Goal: Task Accomplishment & Management: Use online tool/utility

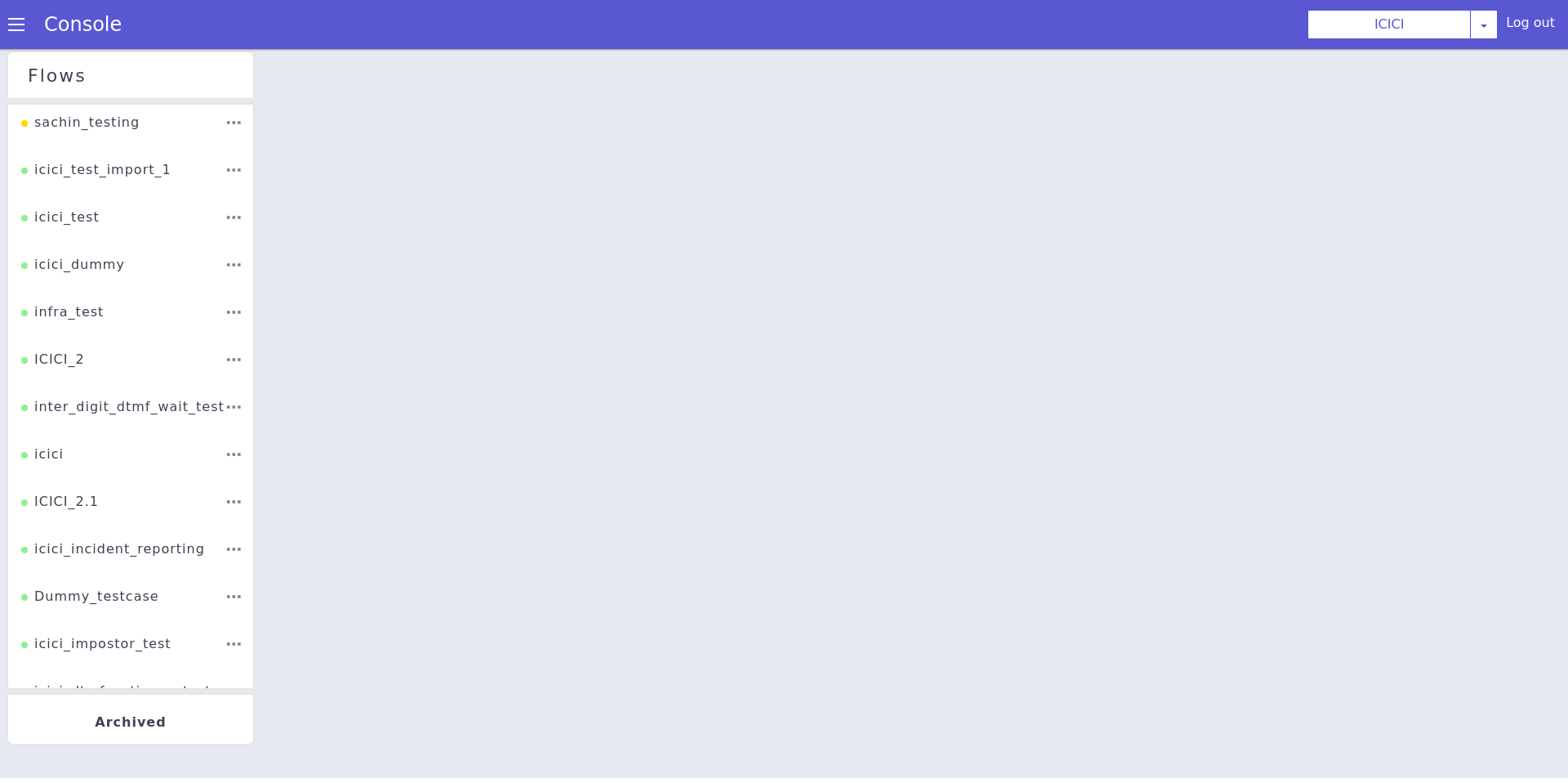
click at [95, 358] on li "ICICI_2" at bounding box center [132, 347] width 246 height 54
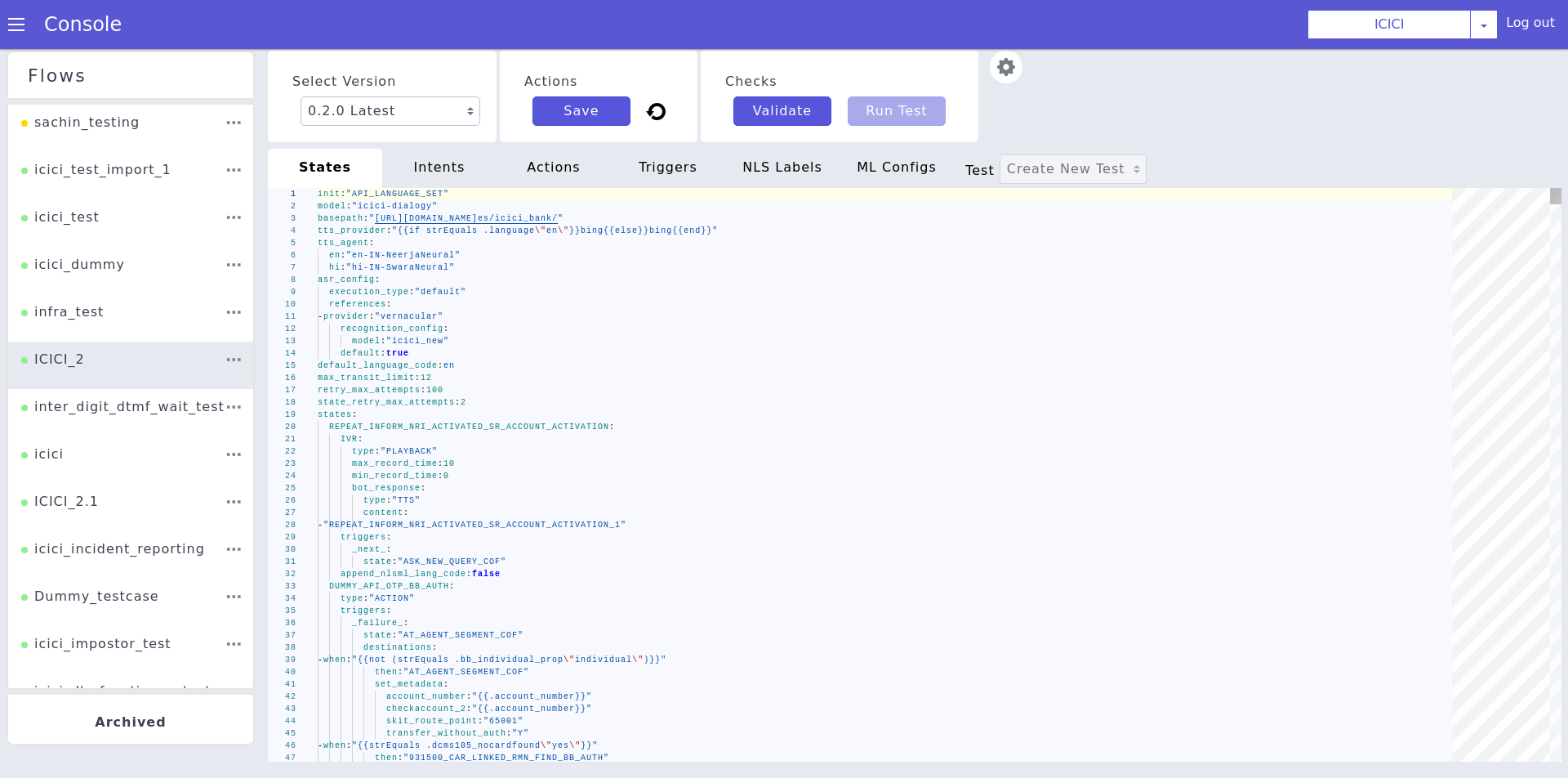
click at [725, 364] on div "default_language_code : en" at bounding box center [890, 365] width 1146 height 12
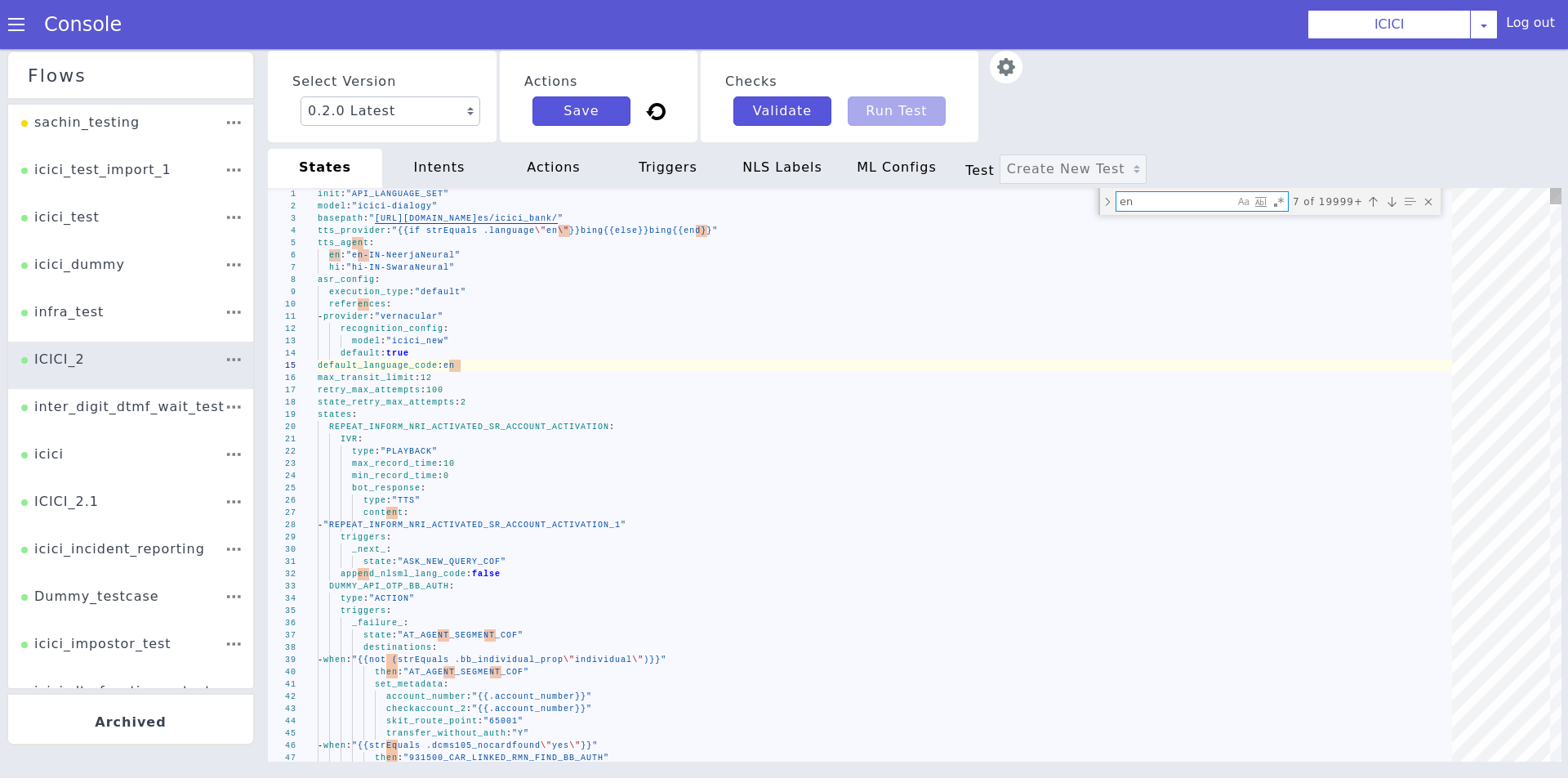
type textarea "gms_seg_post_auth: "{{.ib_931500_linkedacc_accseg}}" gms_account_number: "{{.ca…"
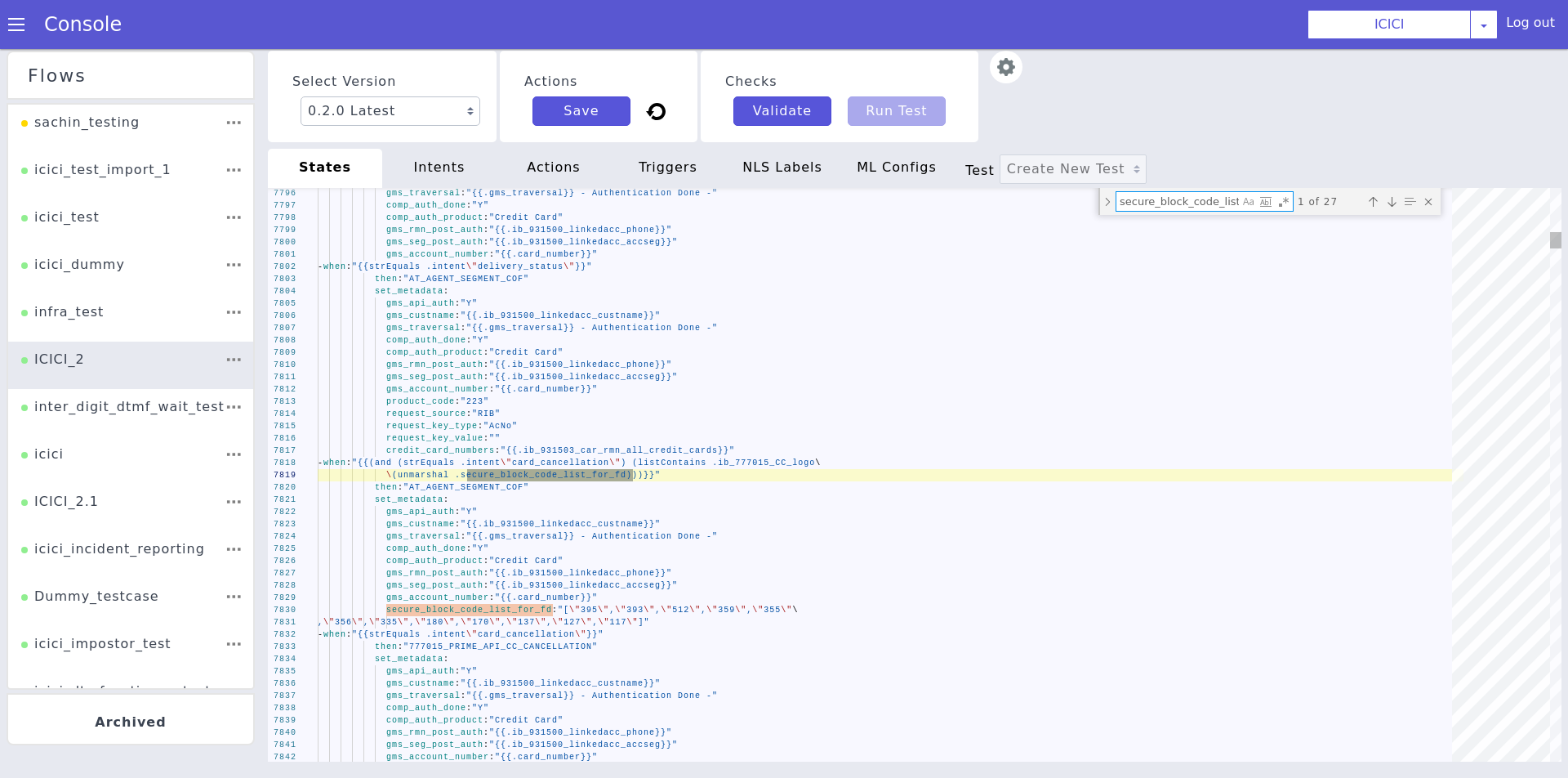
scroll to position [0, 33]
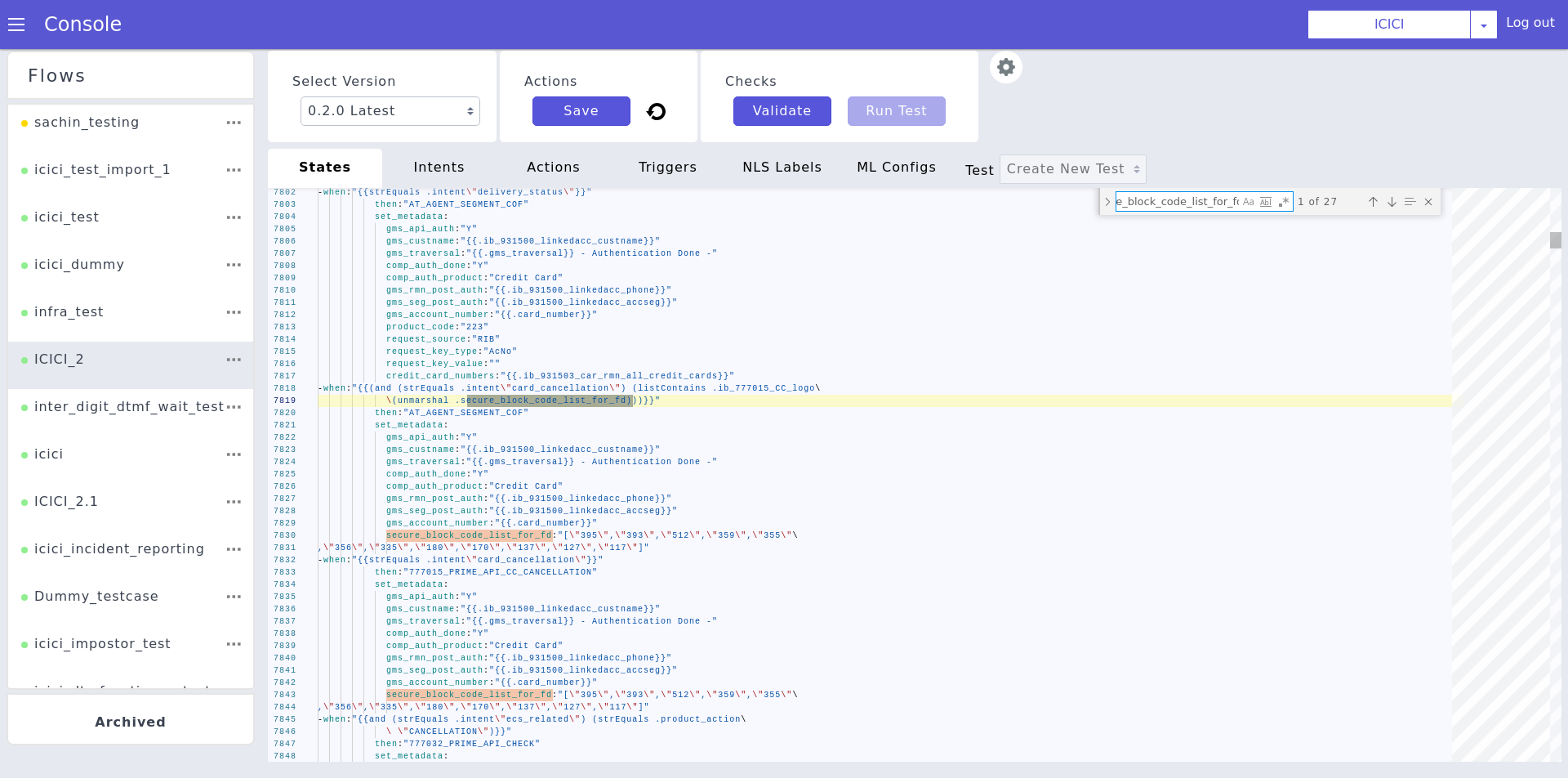
type textarea "secure_block_code_list_for_fd"
click at [735, 548] on div ", \" 356 \" , \" 335 \" , \" 180 \" , \" 170 \" , \" 137 \" , \" 127 \" , \" 11…" at bounding box center [887, 550] width 1146 height 44
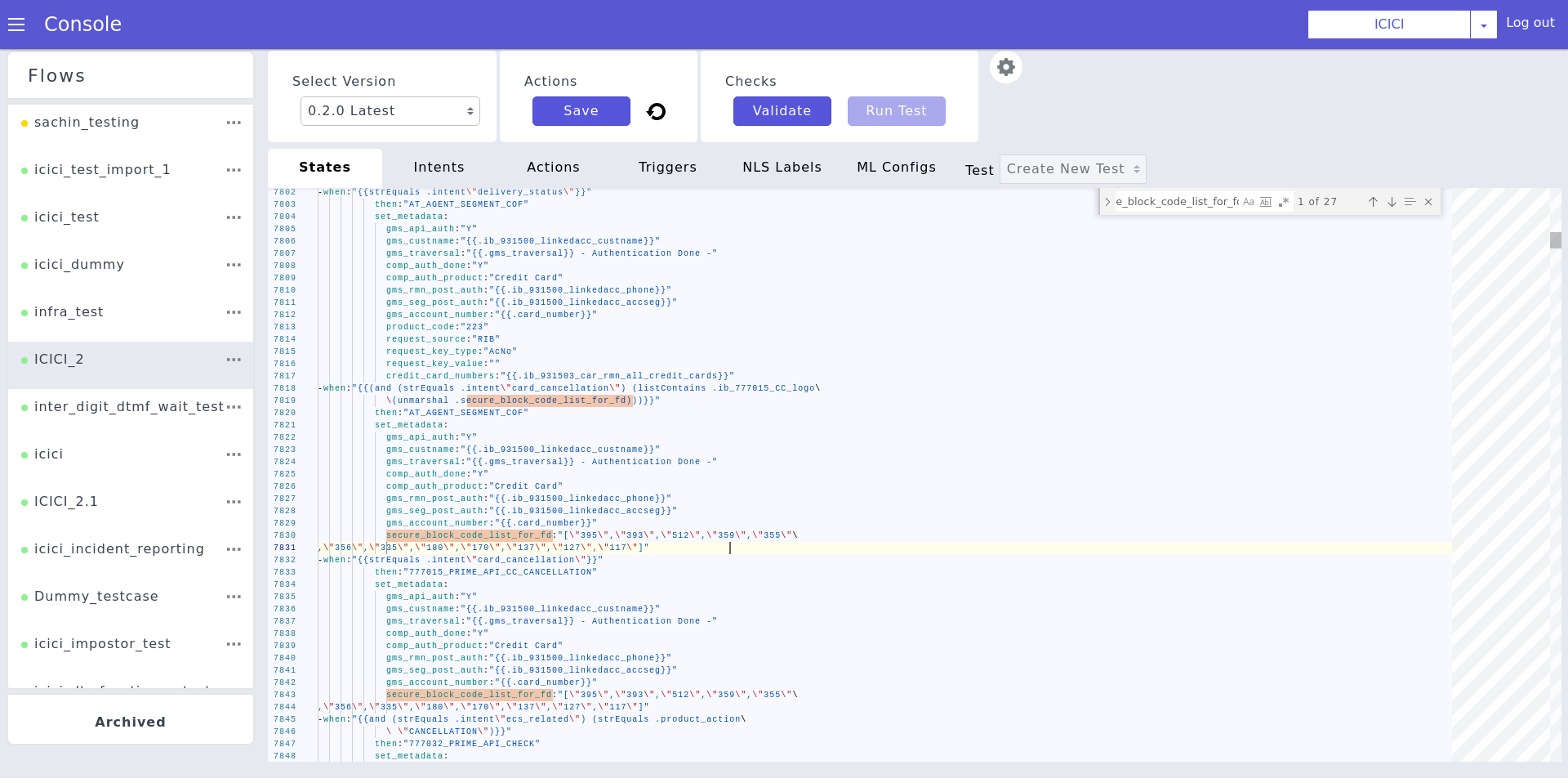
scroll to position [0, 0]
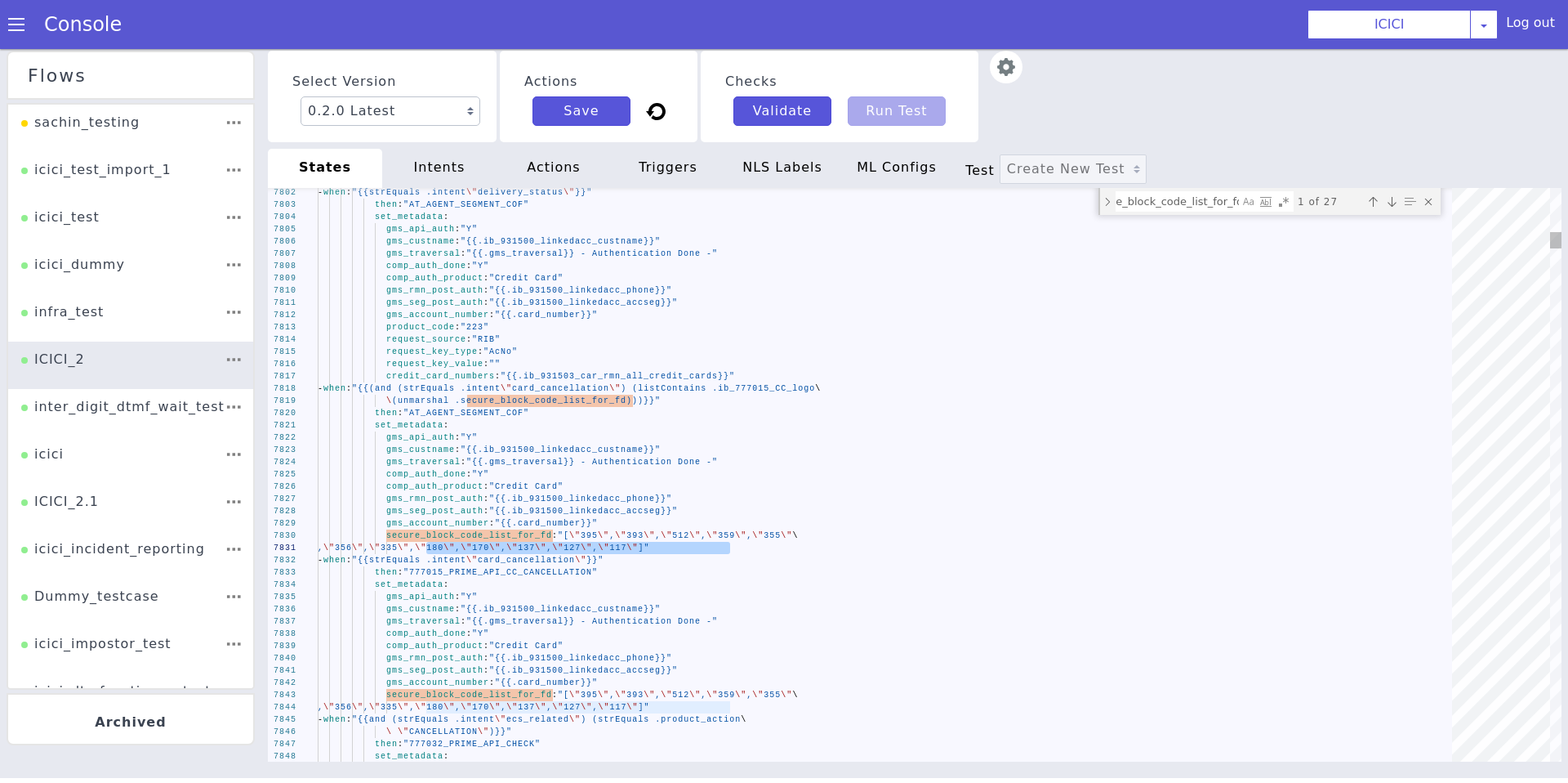
drag, startPoint x: 737, startPoint y: 553, endPoint x: 428, endPoint y: 547, distance: 309.1
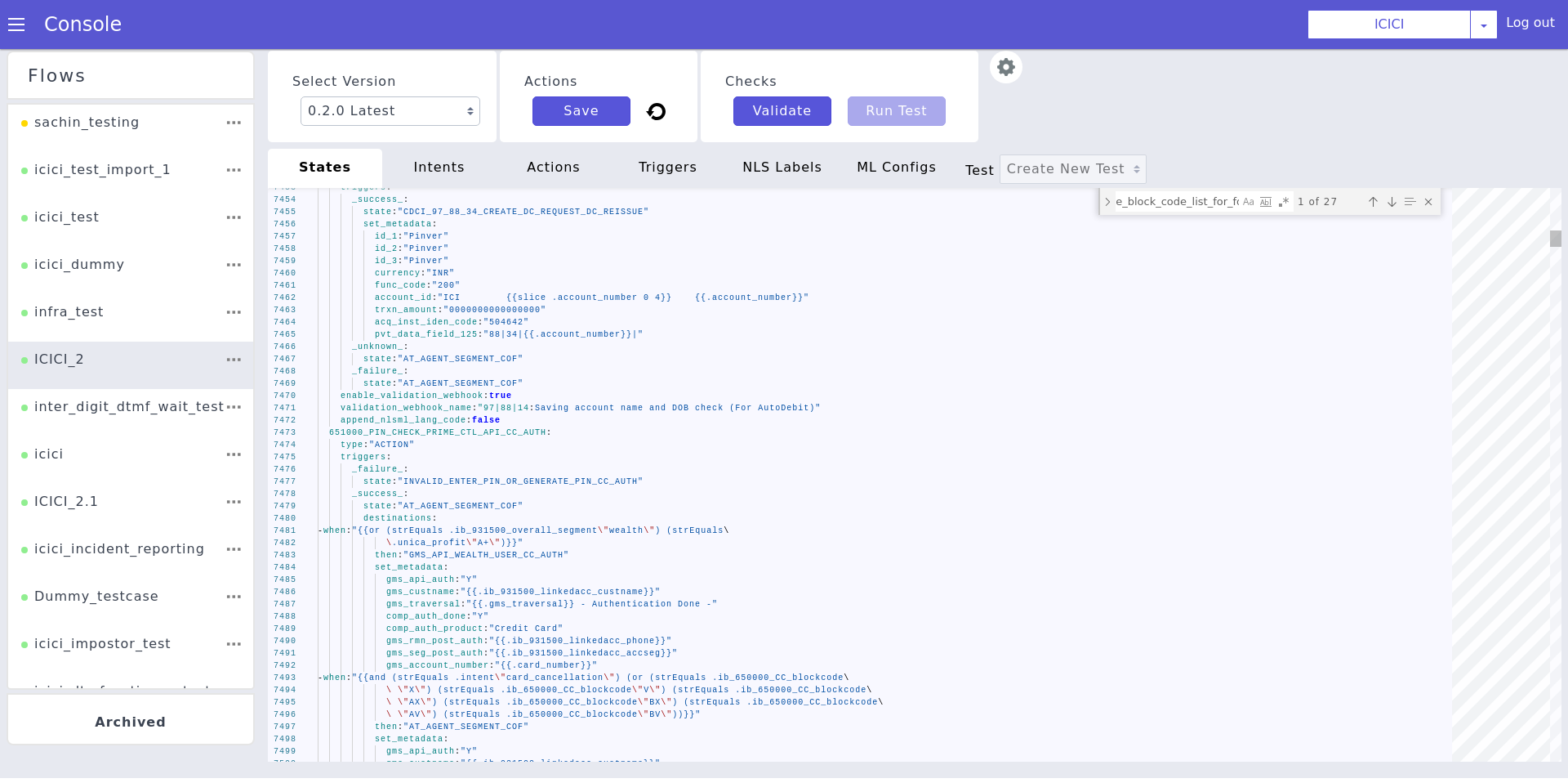
click at [442, 430] on div "7480 7481 7477 7478 7479 7473 7474 7475 7476 7469 7470 7471 7472 7465 7466 7467…" at bounding box center [914, 475] width 1294 height 574
click at [442, 430] on div "7480 7481 7477 7478 7479 7473 7474 7475 7476 7469 7470 7471 7472 7465 7466 7467…" at bounding box center [913, 478] width 1309 height 609
click at [1230, 227] on textarea "secure_block_code_list_for_fd" at bounding box center [1197, 242] width 124 height 31
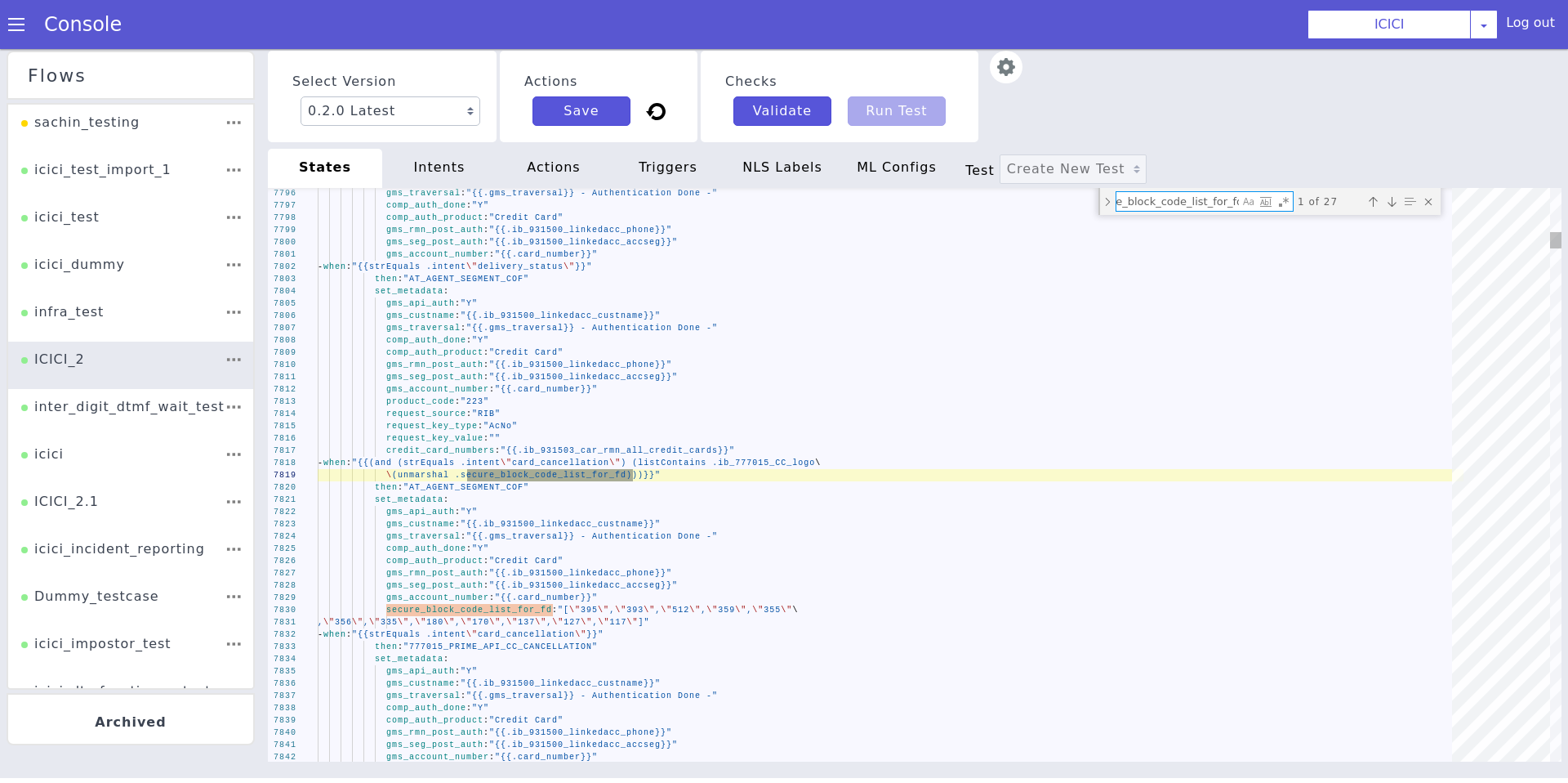
type textarea "set_metadata: gms_api_auth: "Y" gms_custname: "{{.ib_931500_linkedacc_custname}…"
type textarea "secure_block_code_list_for_fd:"
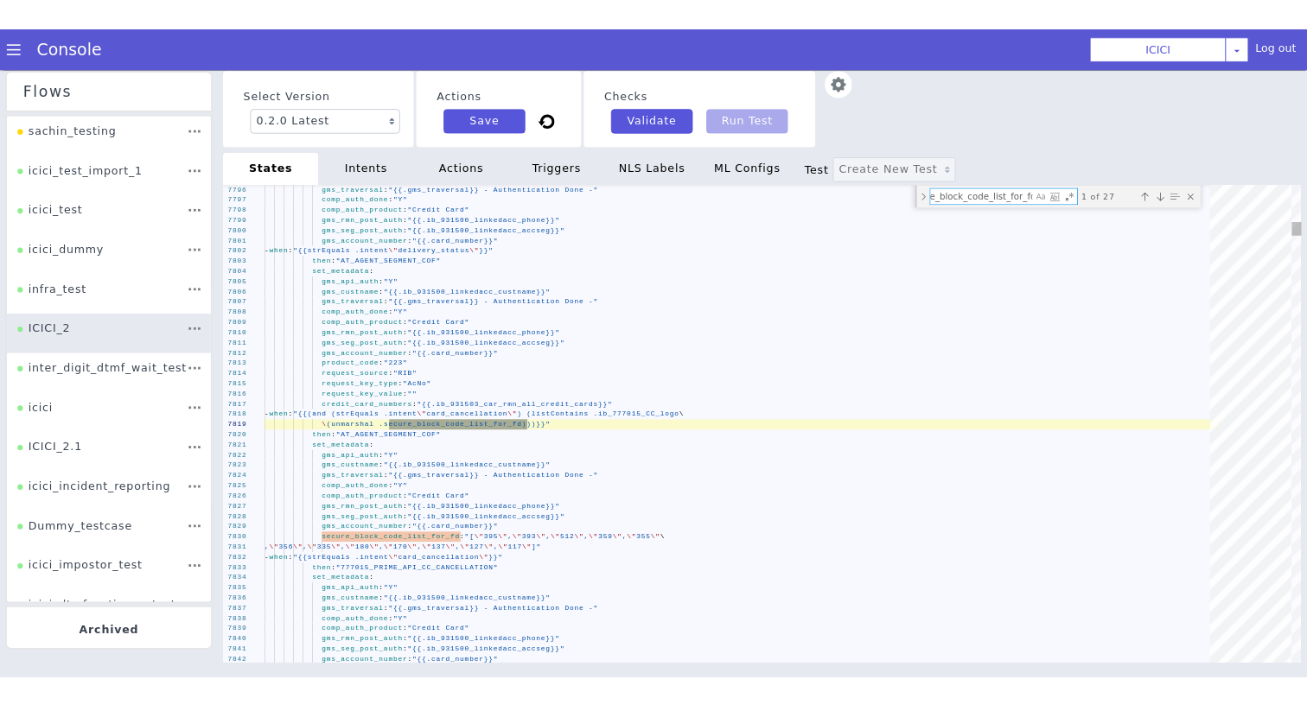
scroll to position [0, 38]
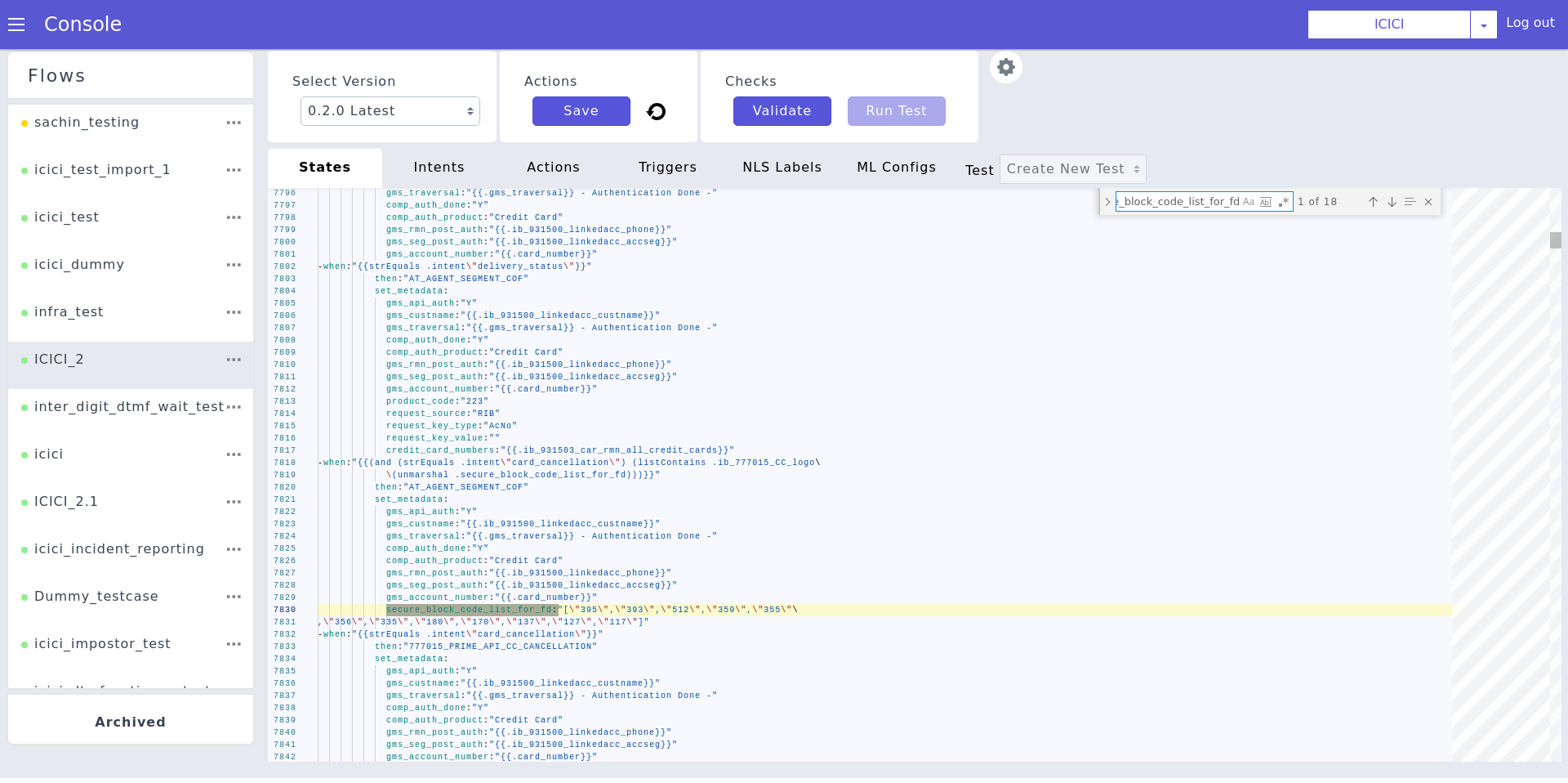
type textarea "gms_seg_post_auth: "{{.ib_931500_linkedacc_accseg}}" gms_account_number: "{{.ca…"
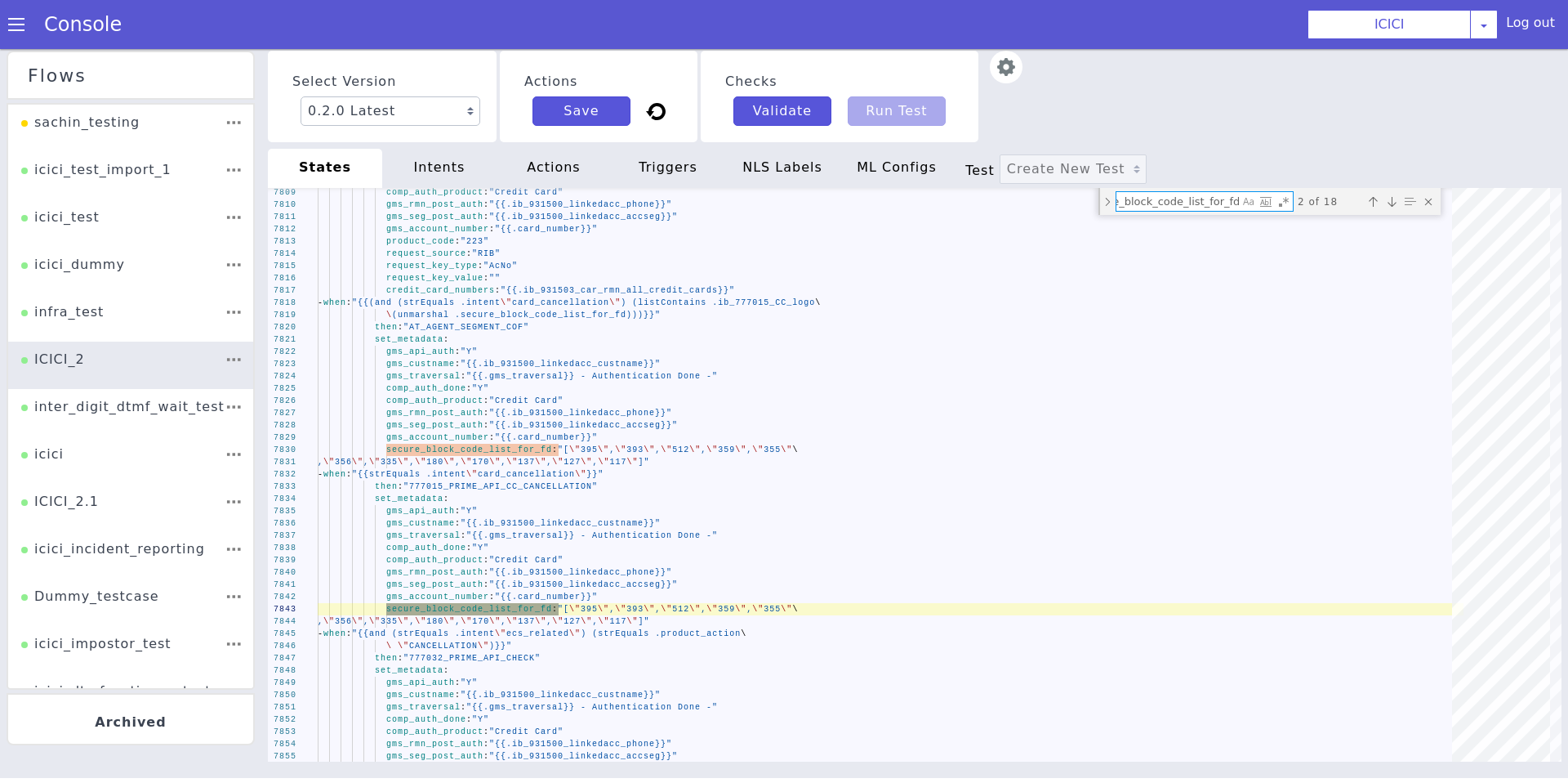
type textarea "secure_block_code_list_for_fd:"
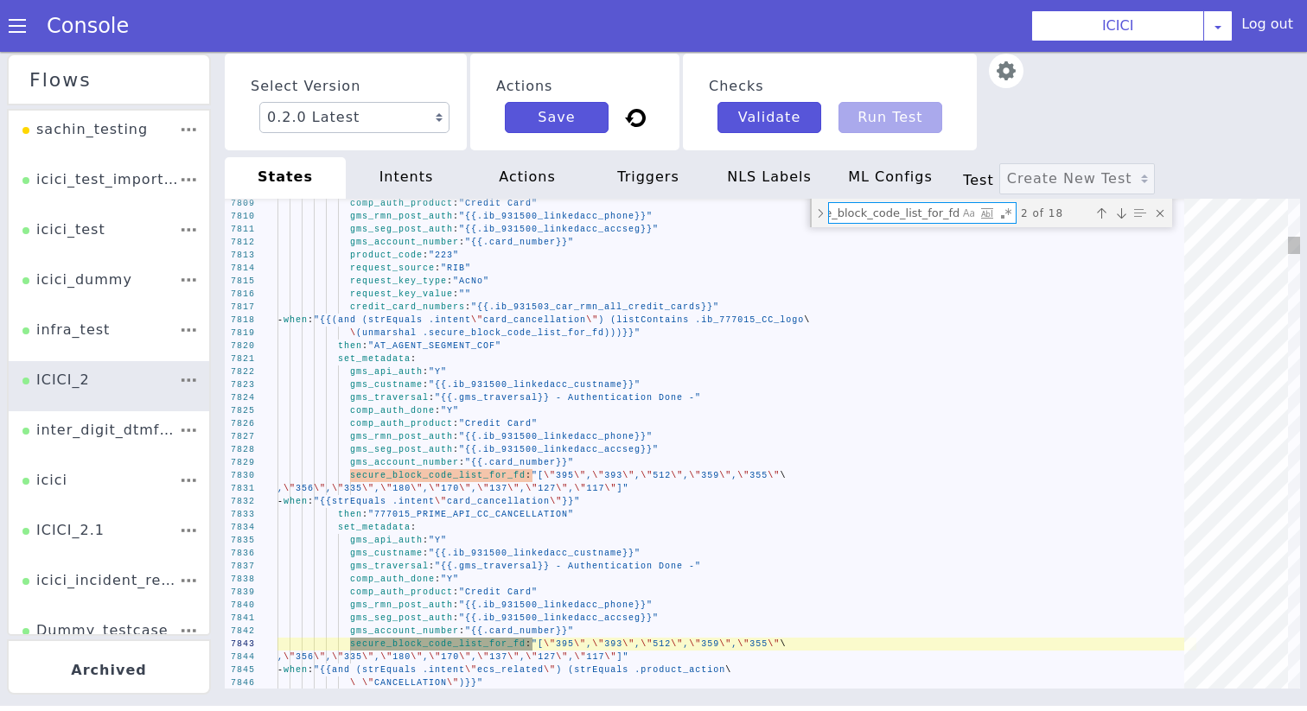
click at [907, 212] on textarea "secure_block_code_list_for_fd:" at bounding box center [898, 219] width 131 height 23
click at [907, 222] on textarea "secure_block_code_list_for_fd:" at bounding box center [909, 238] width 131 height 33
click at [907, 351] on textarea "secure_block_code_list_for_fd:" at bounding box center [945, 399] width 114 height 97
type textarea "gms_seg_post_auth: "{{.ib_931500_linkedacc_accseg}}" gms_account_number: "{{.ca…"
type textarea "secure_block_code_list_for_fd"
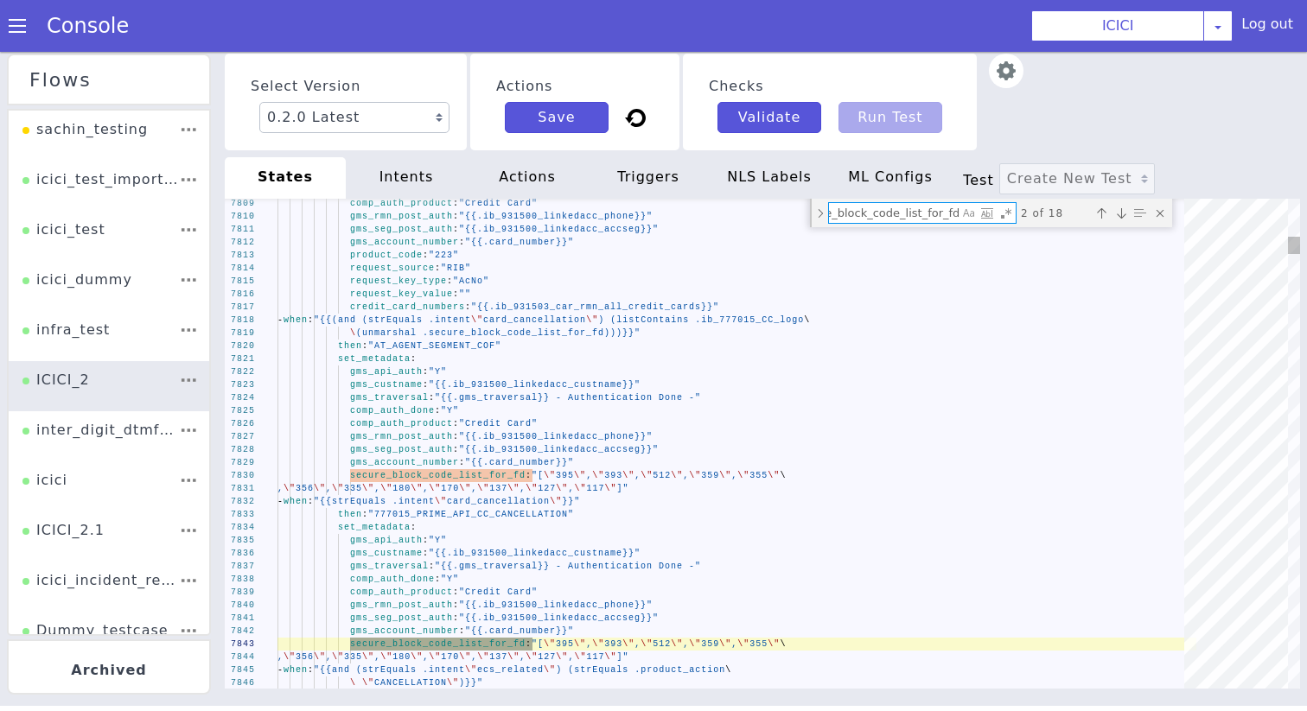
scroll to position [0, 35]
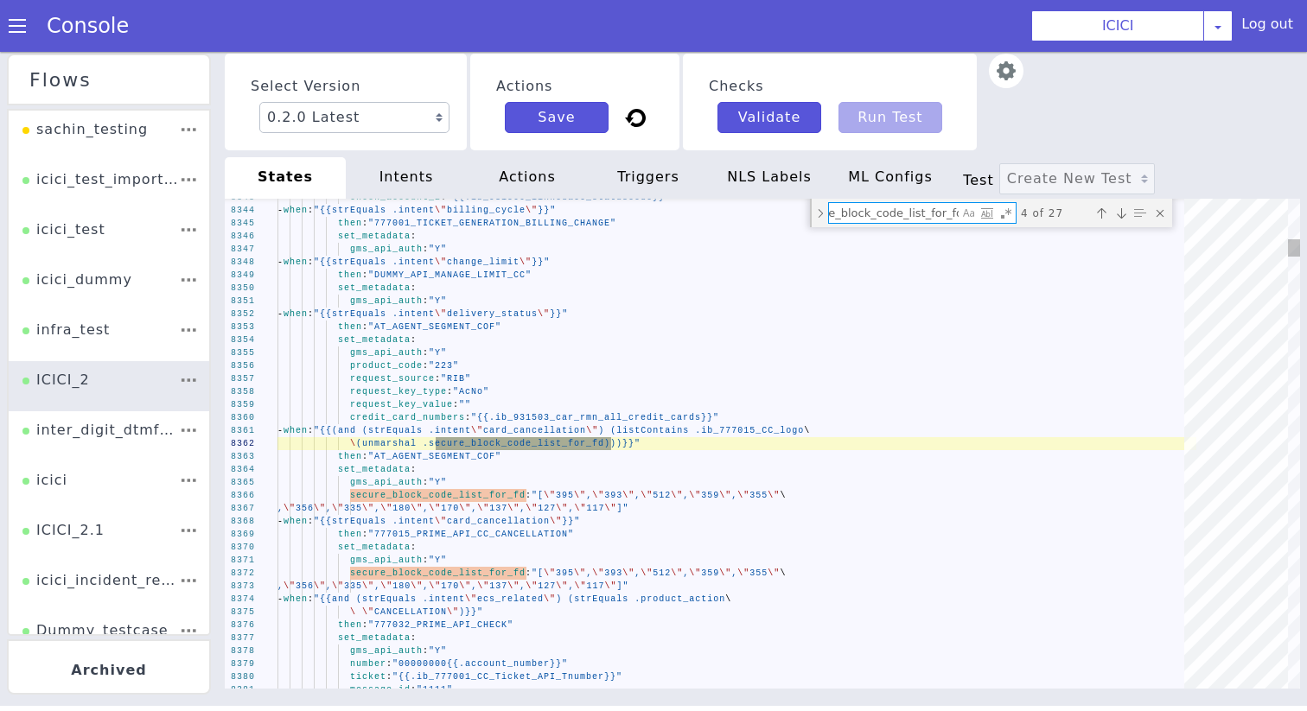
type textarea "validation_webhook_name: "97|88|14 : Saving account name and DOB check (For Aut…"
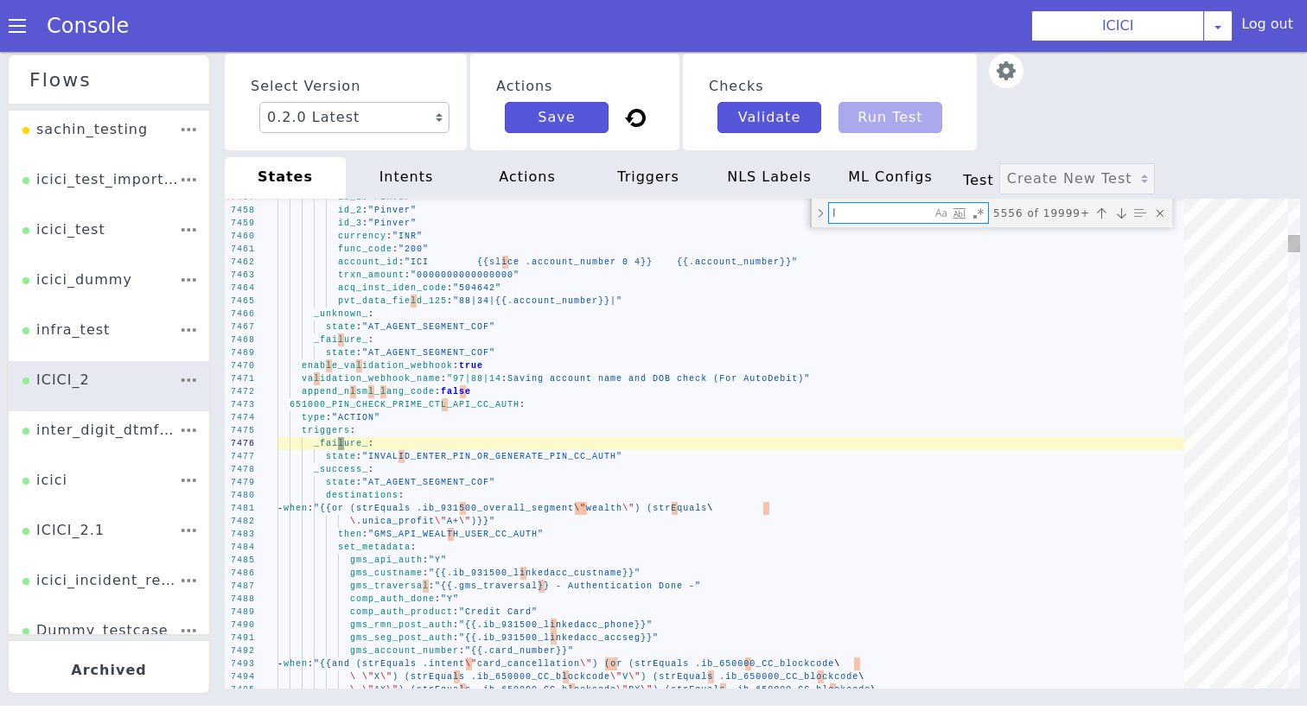
scroll to position [0, 0]
type textarea "li"
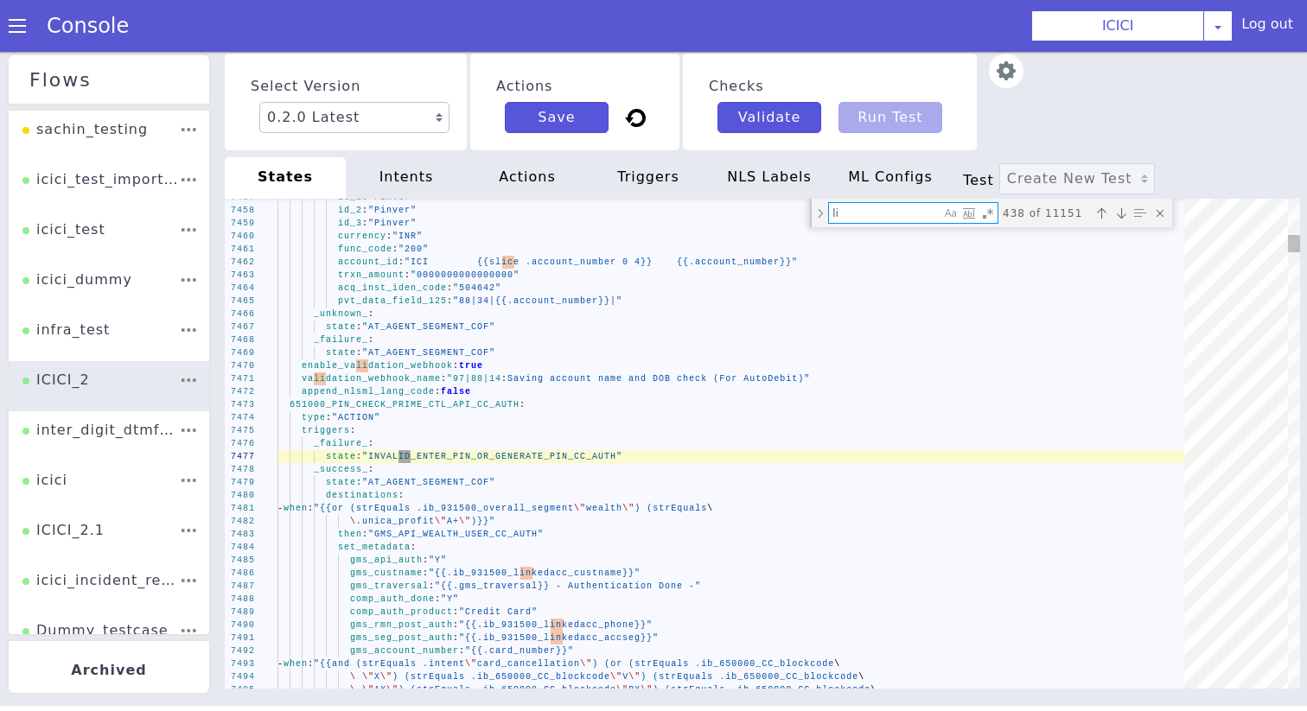
type textarea "comp_auth_product: "Credit Card" gms_rmn_post_auth: "{{.ib_931500_linkedacc_pho…"
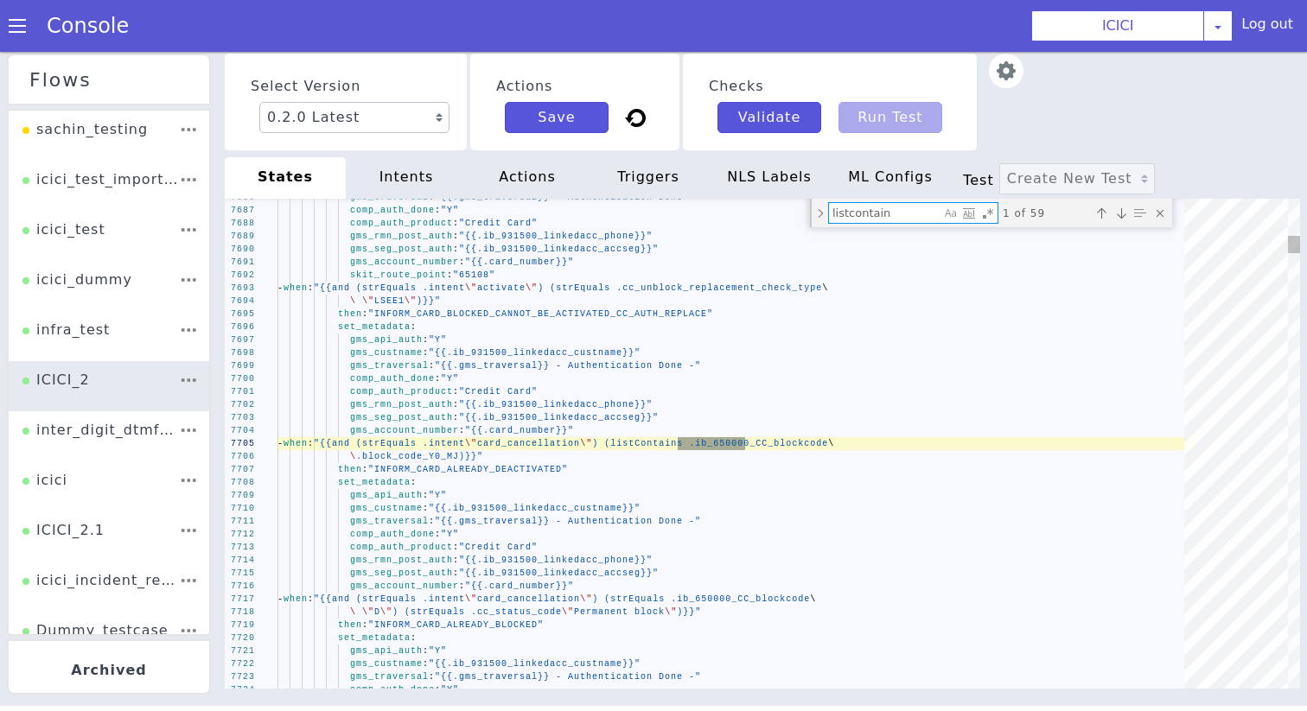
type textarea "listcontains"
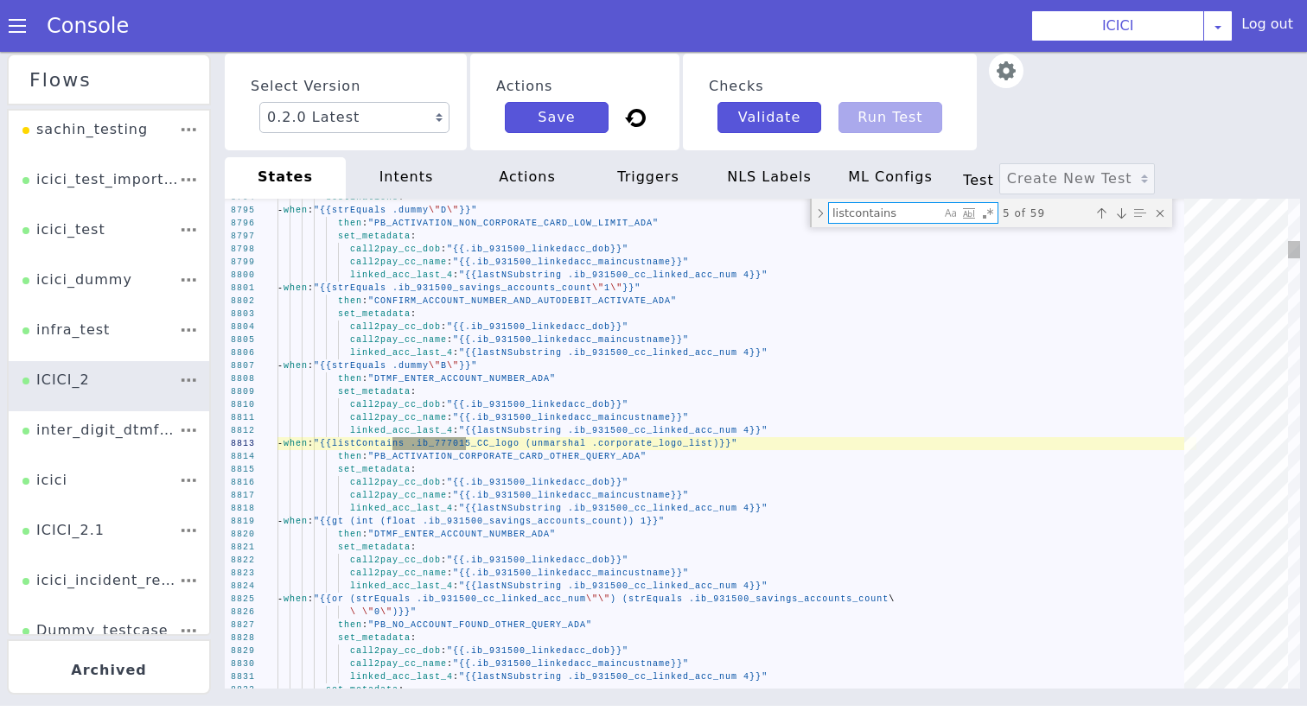
type textarea "destinations: - when: "{{and (strEquals .intent \"card_cancellation\") (strEqua…"
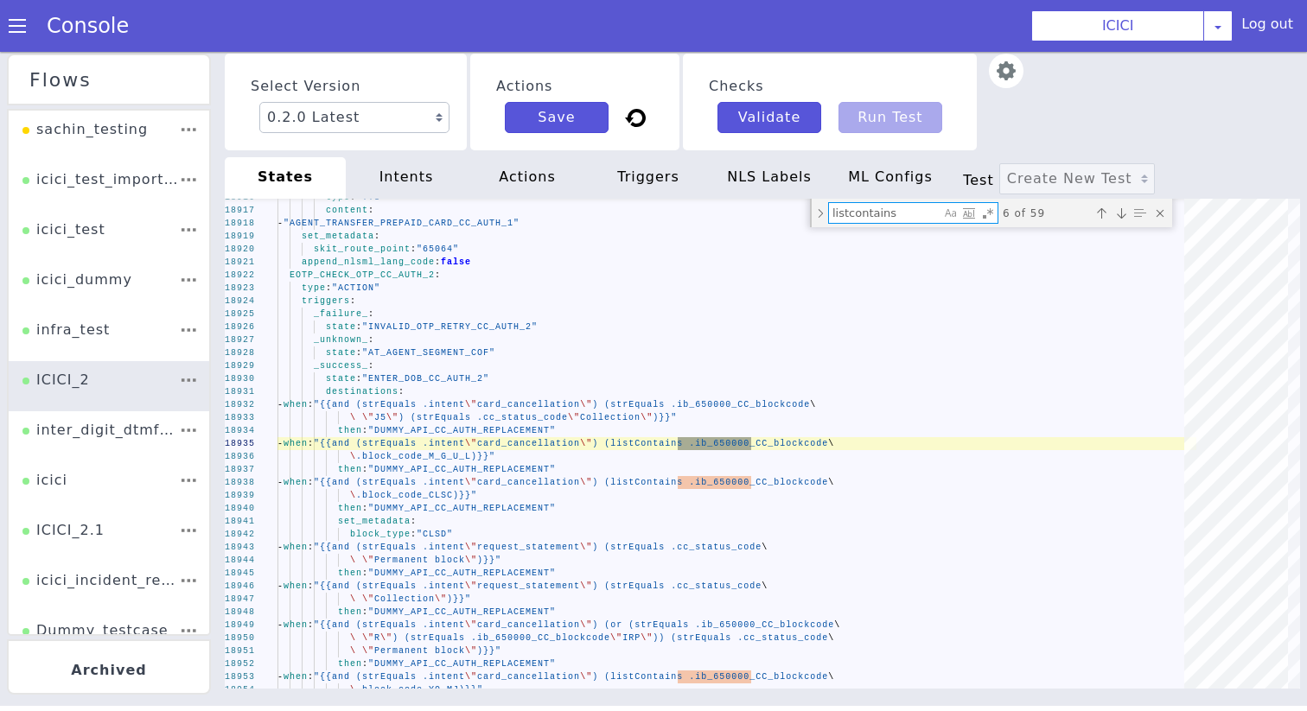
type textarea "listcontains"
click at [450, 456] on span ".block_code_M_G_U_L)}}"" at bounding box center [425, 457] width 139 height 10
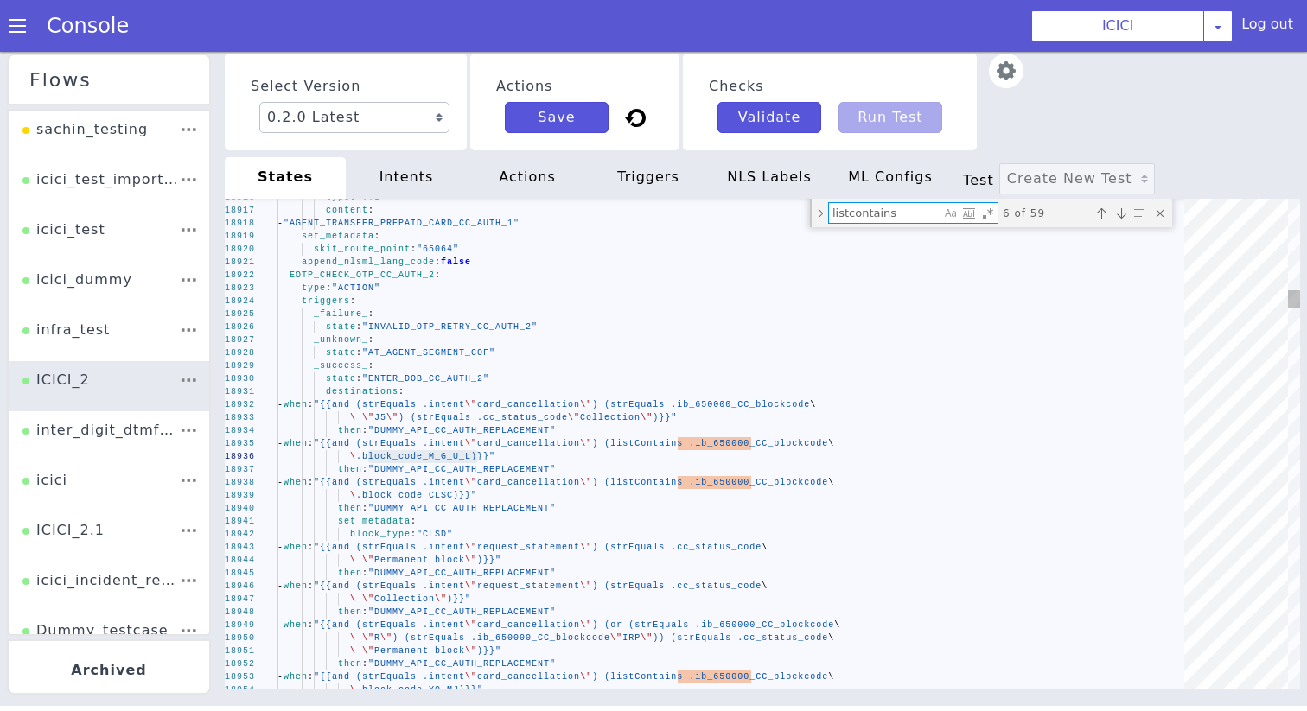
click at [869, 222] on textarea "listcontains" at bounding box center [900, 237] width 113 height 31
paste textarea "block_code_M_G_U_L"
type textarea "- "Y" - "AW" - "J2" - "J9" - "BW" - "Z0" block_code_M_G_U_L: - "M" - "G" - "U""
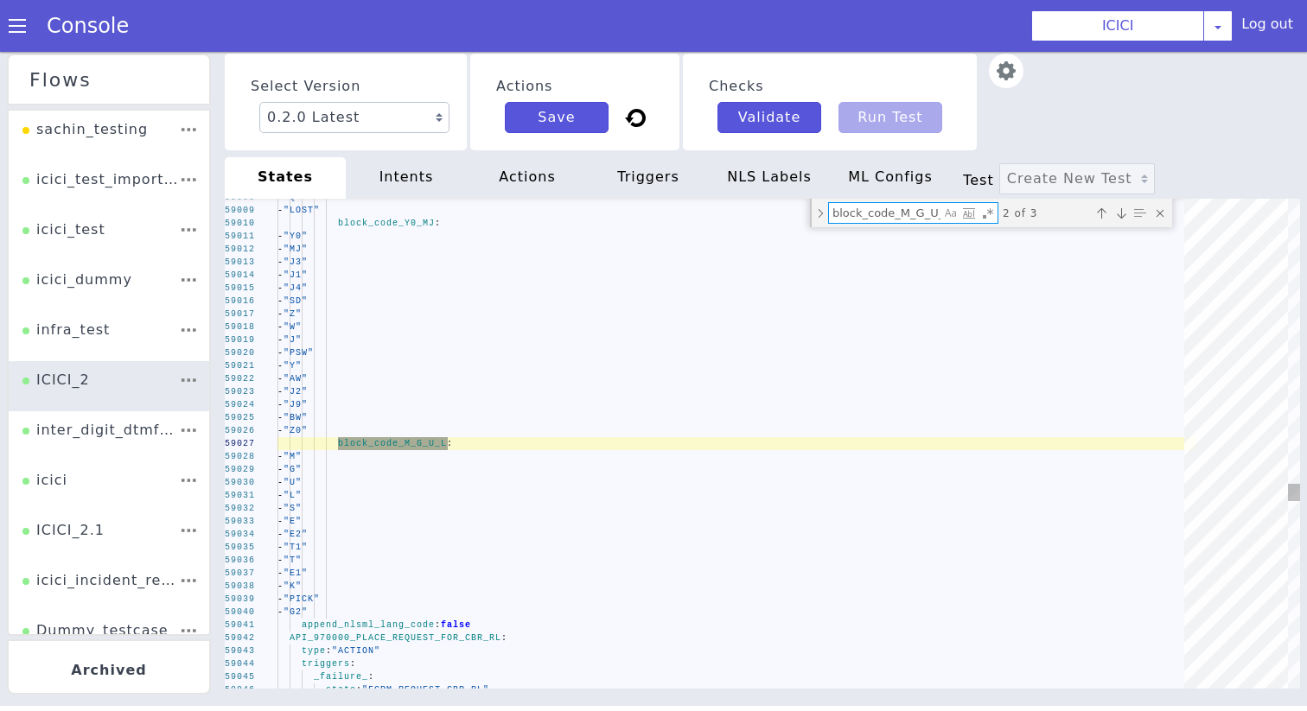
scroll to position [0, 9]
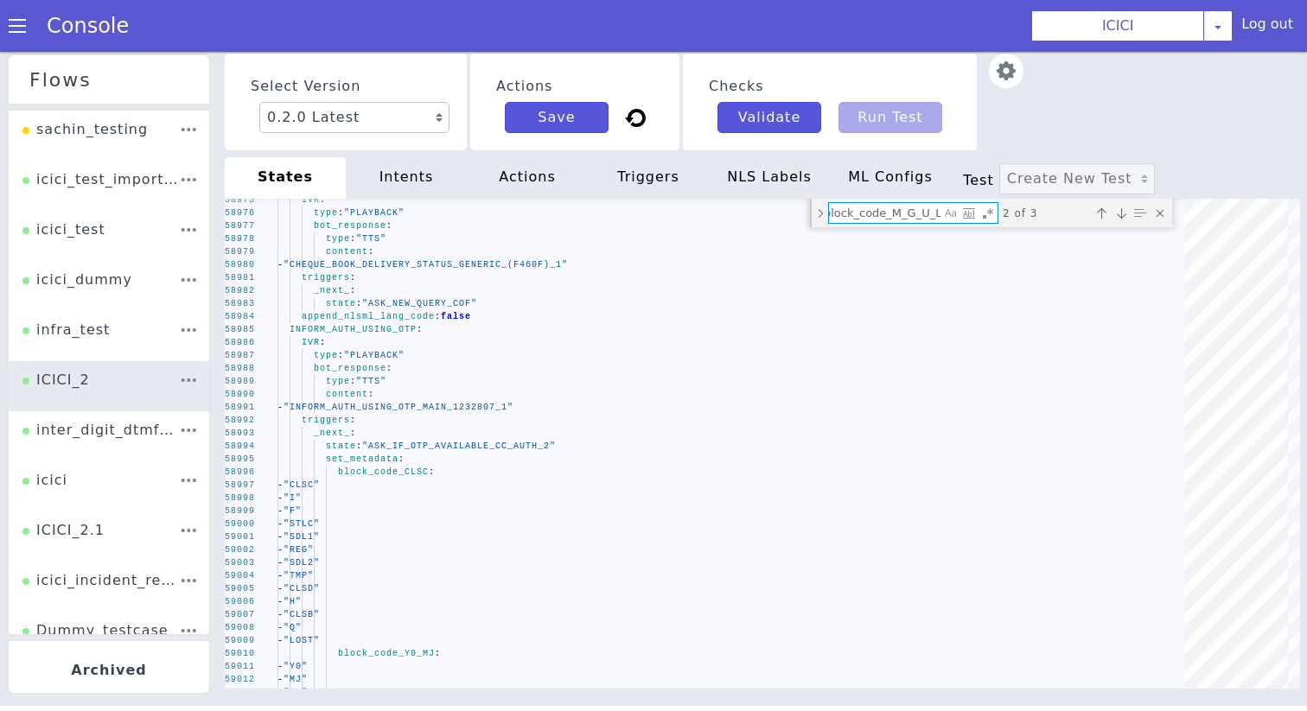
type textarea "block_code_M_G_U_L"
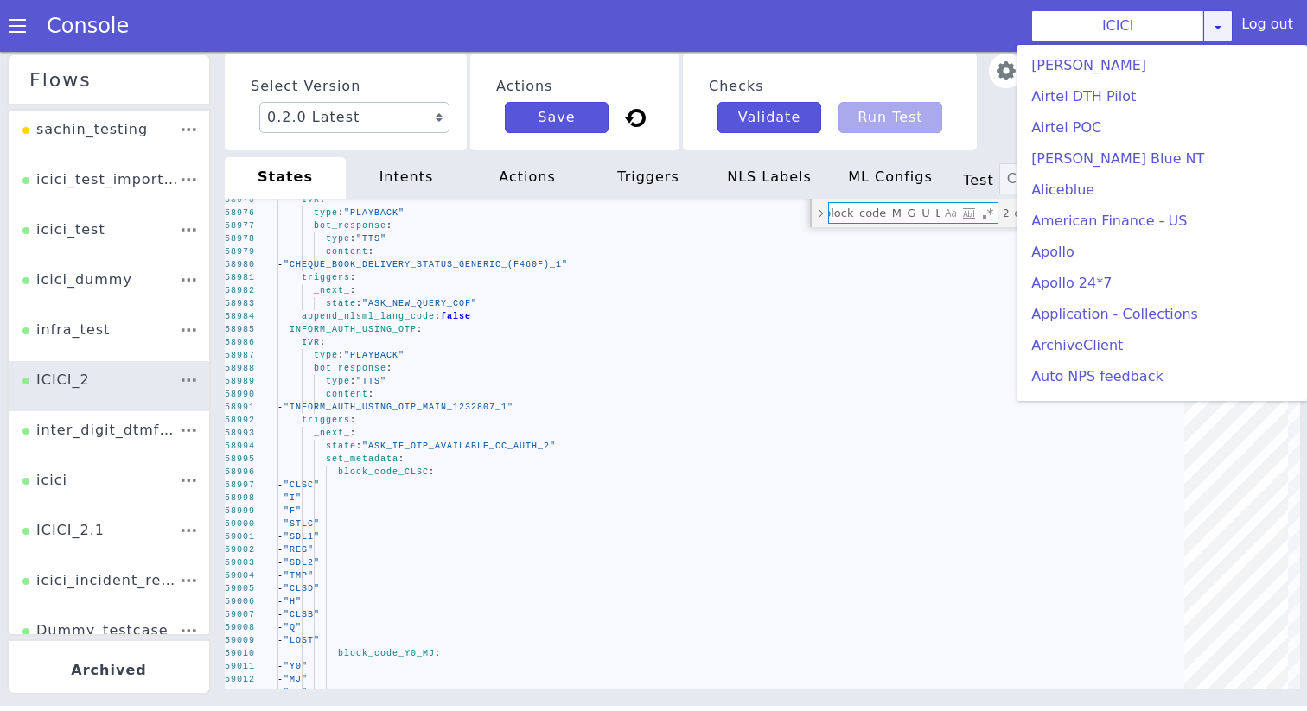
click at [1222, 17] on link at bounding box center [1217, 25] width 29 height 31
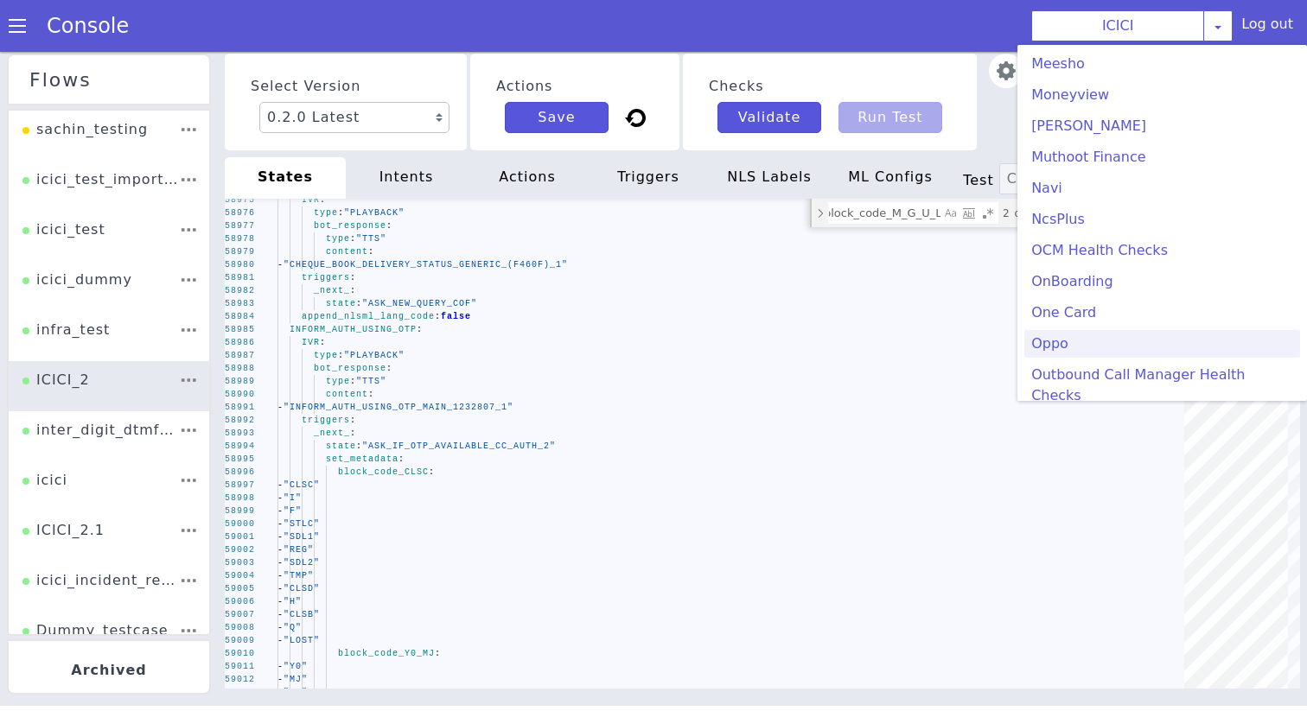
scroll to position [301, 0]
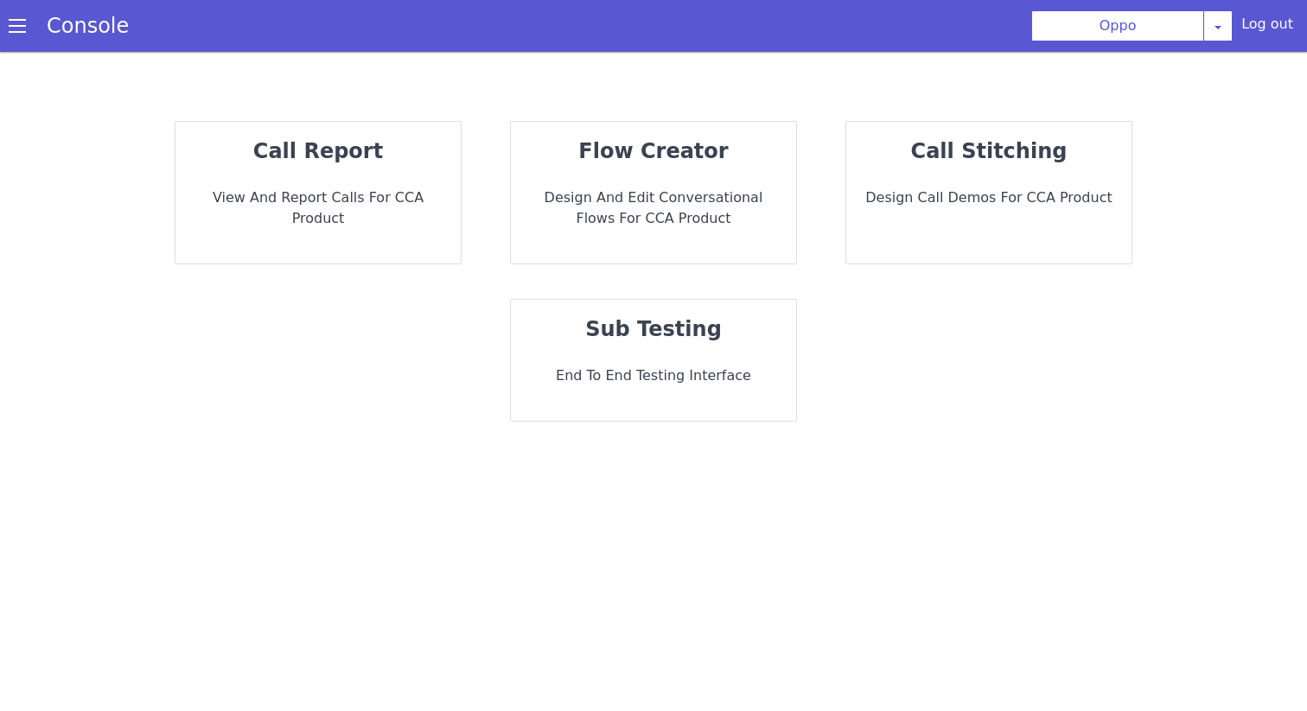
click at [623, 169] on div "flow creator Design and Edit Conversational flows for CCA Product" at bounding box center [653, 193] width 285 height 142
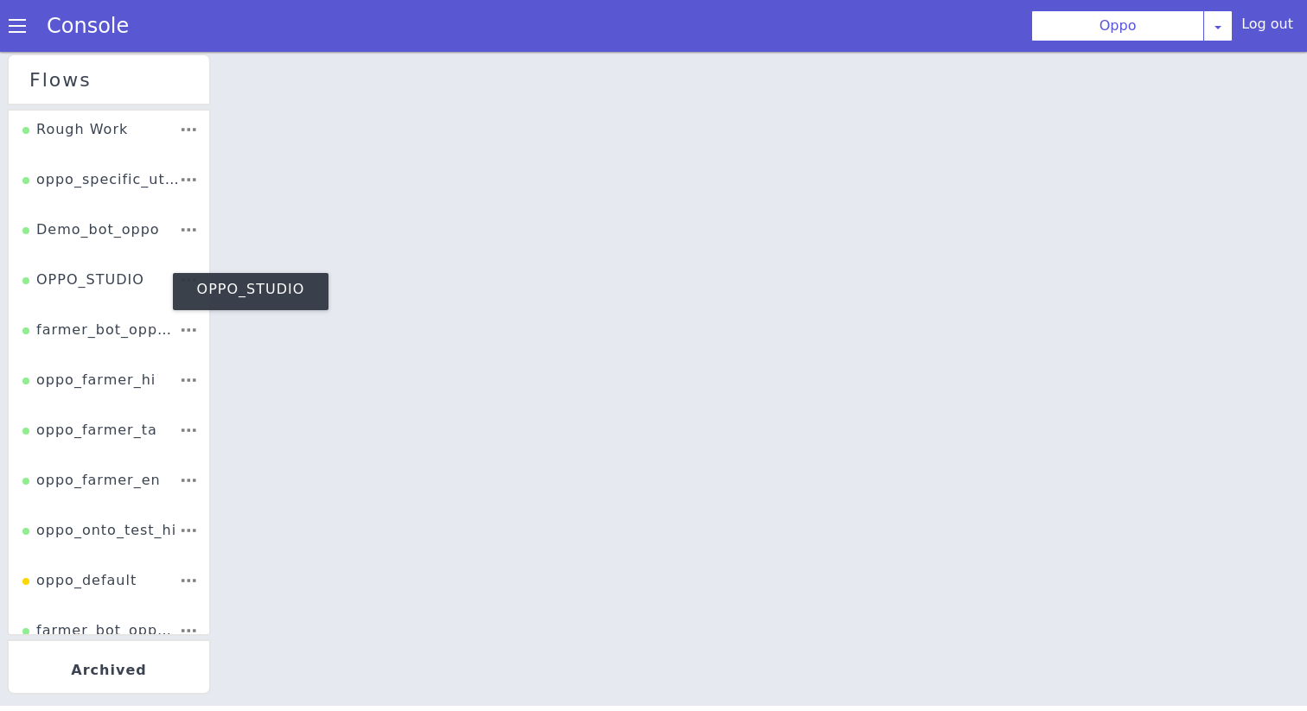
click at [100, 174] on div "OPPO_STUDIO" at bounding box center [127, 142] width 126 height 63
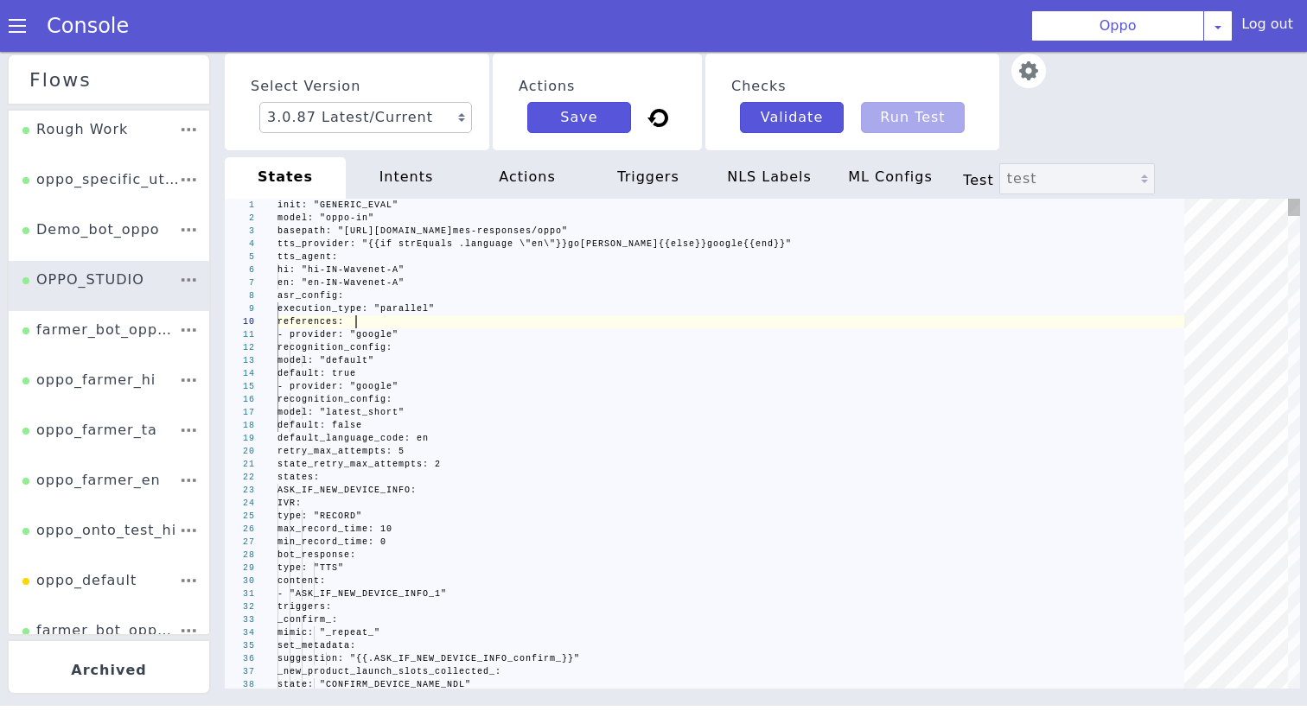
click at [649, 323] on div "references:" at bounding box center [747, 340] width 903 height 196
type textarea "init: "GENERIC_EVAL" model: "oppo-in" basepath: "[URL][DOMAIN_NAME]" tts_provid…"
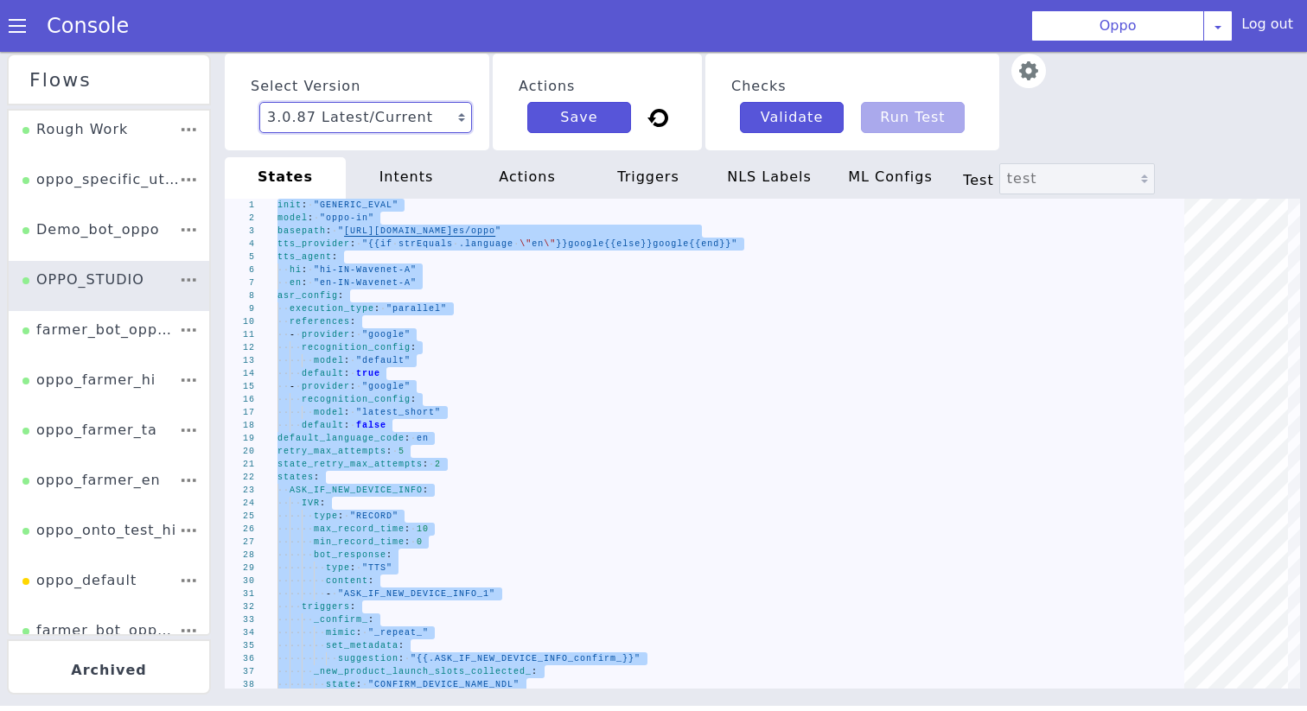
click at [355, 131] on select "3.0.87 Latest/Current 3.0.86 3.0.85 3.0.84 3.0.83 3.0.82 3.0.81 3.0.80 3.0.79 3…" at bounding box center [365, 117] width 213 height 31
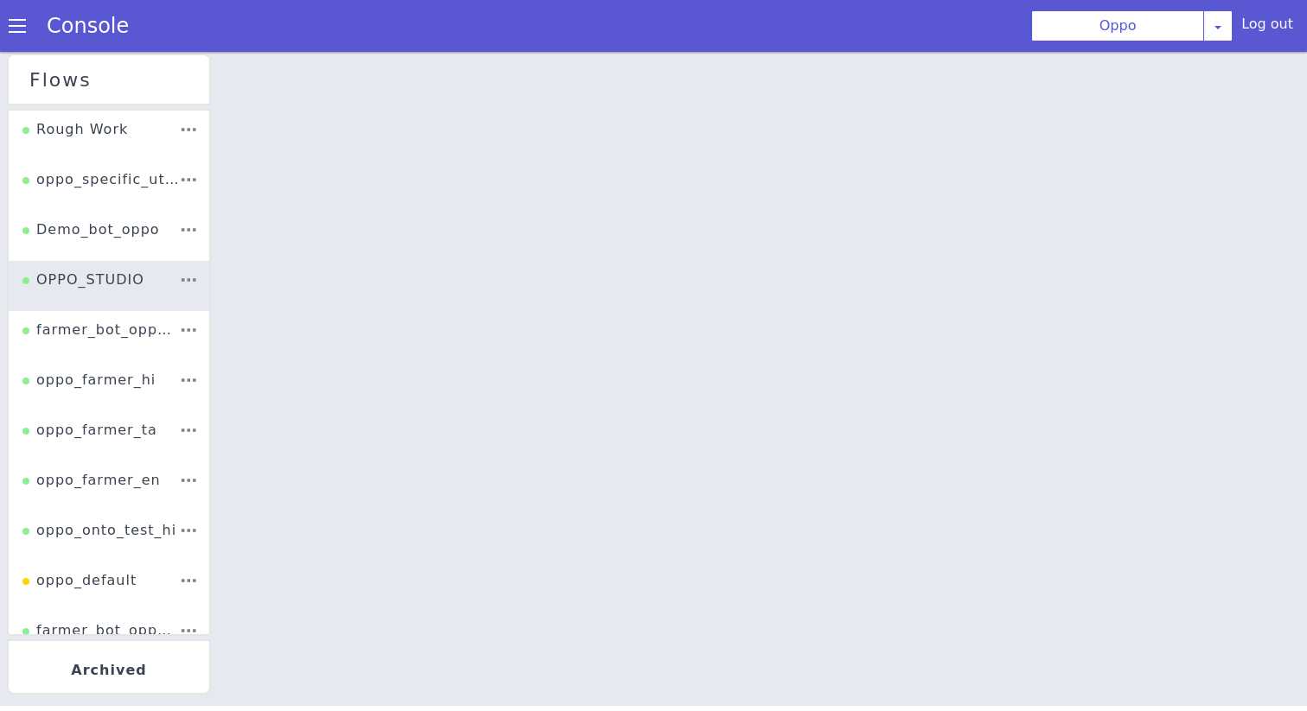
select select "3.0.85"
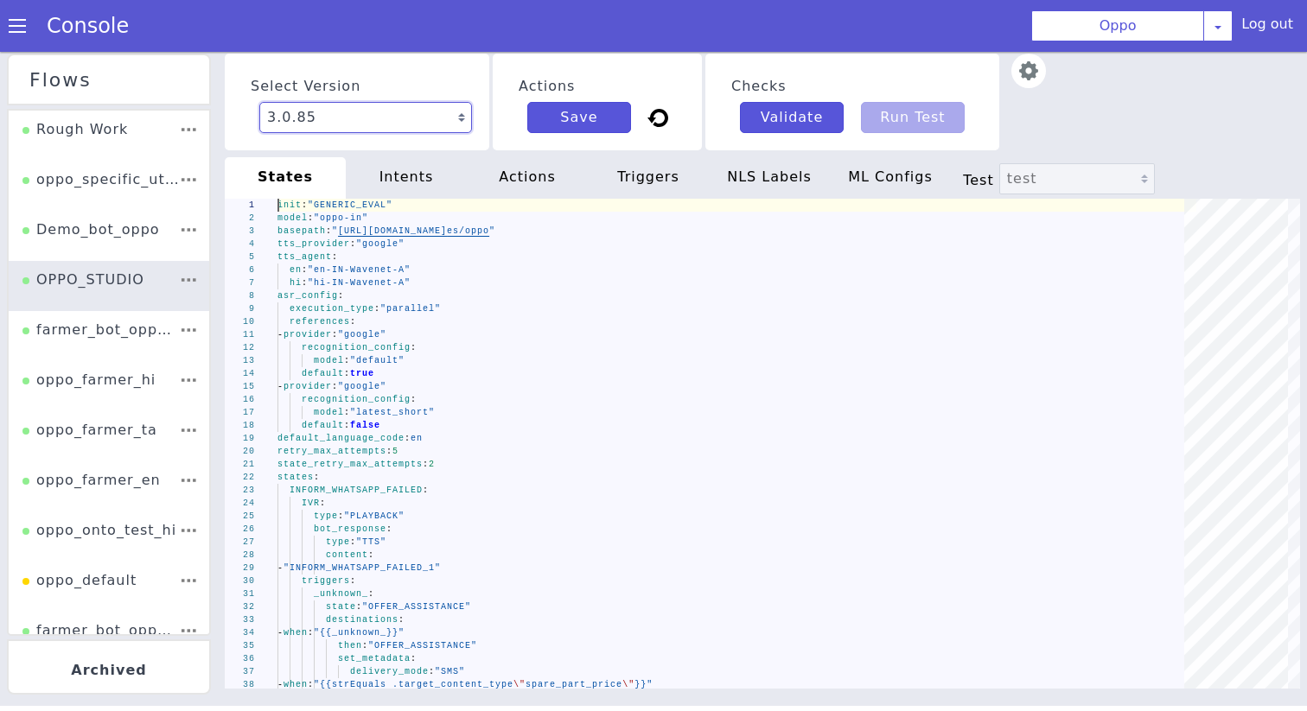
click at [375, 113] on select "3.0.87 Latest/Current 3.0.86 3.0.85 3.0.84 3.0.83 3.0.82 3.0.81 3.0.80 3.0.79 3…" at bounding box center [365, 117] width 213 height 31
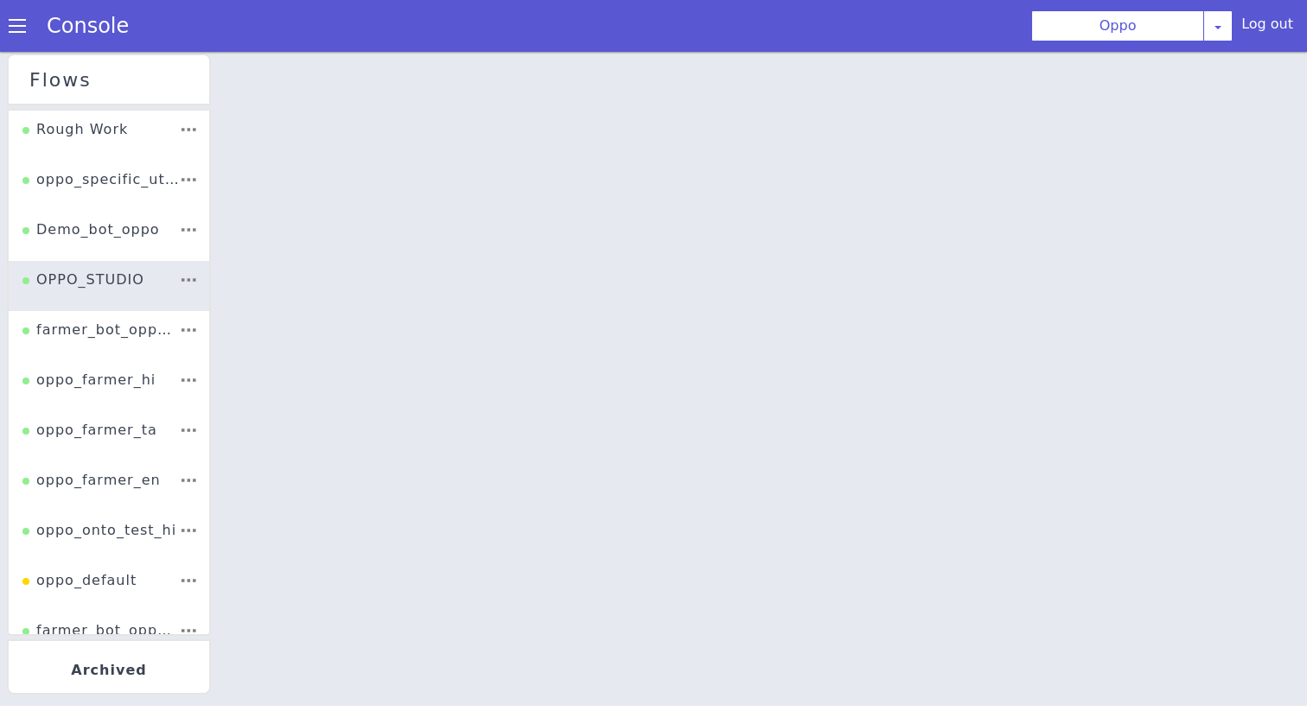
select select "3.0.86"
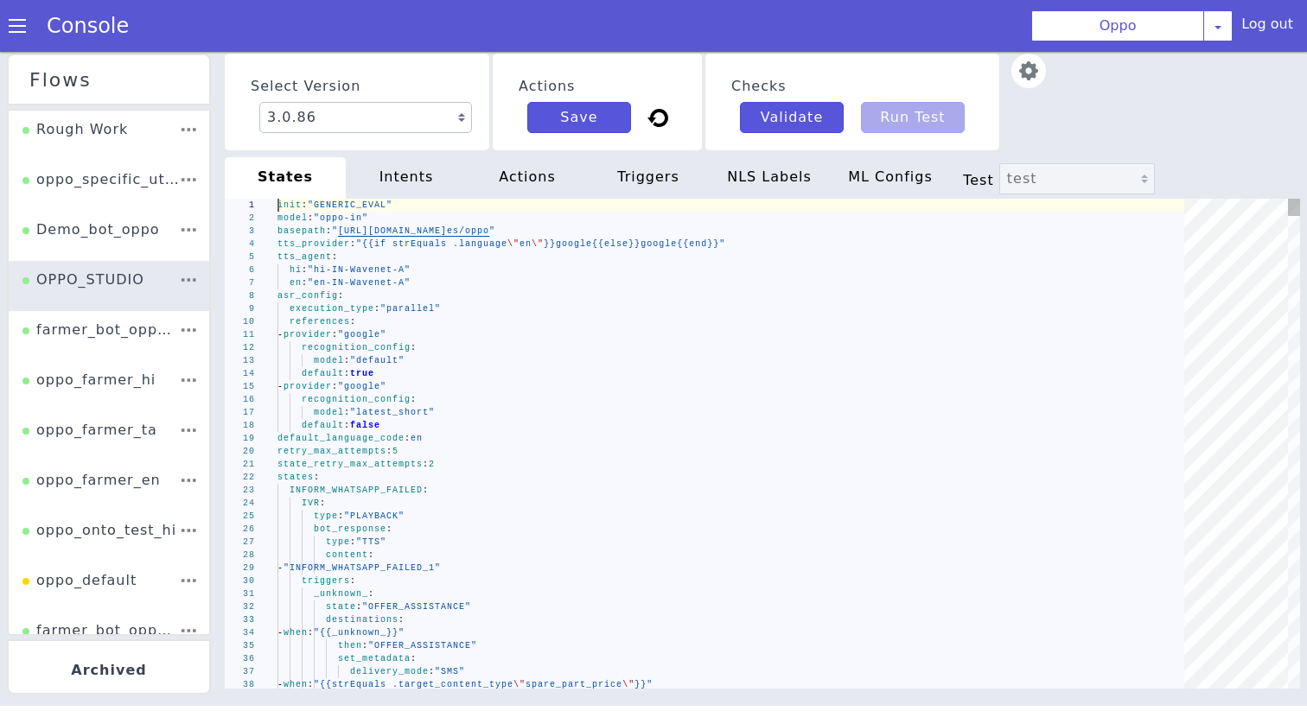
click at [343, 251] on div "tts_agent :" at bounding box center [752, 261] width 914 height 125
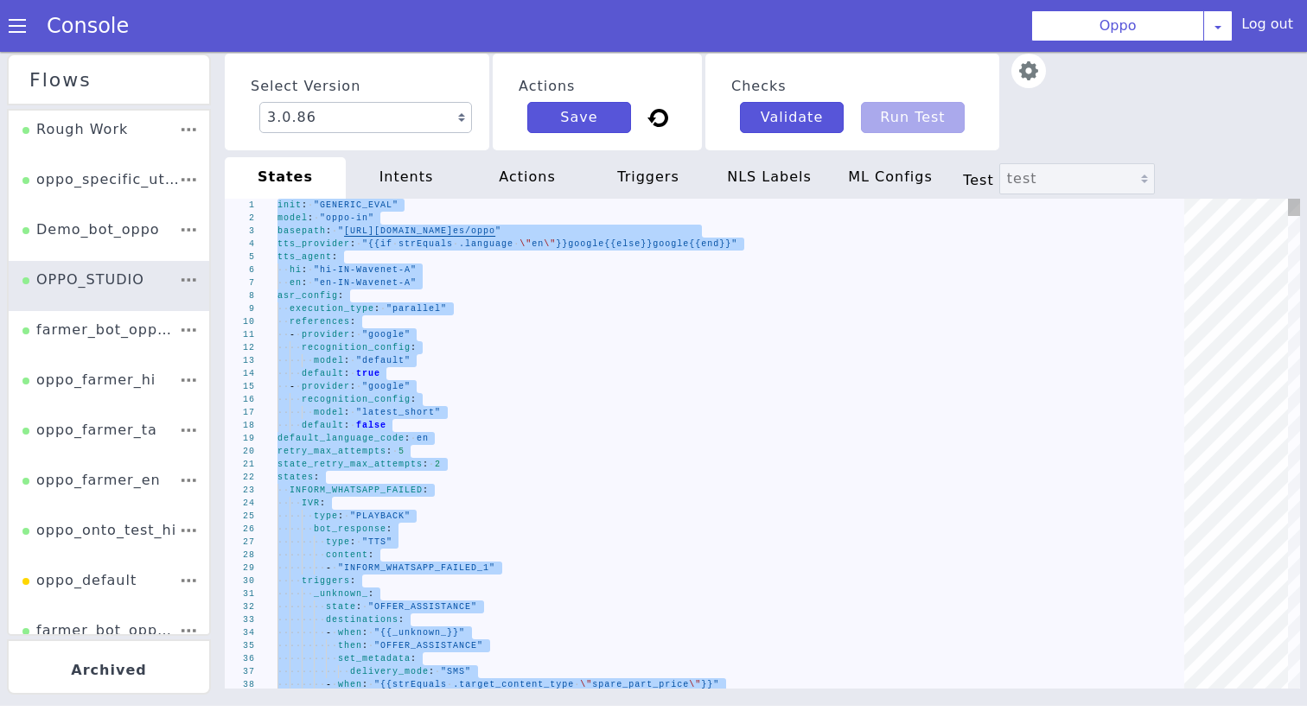
type textarea "state_retry_max_attempts: 2 states: INFORM_WHATSAPP_FAILED: IVR: type: "PLAYBAC…"
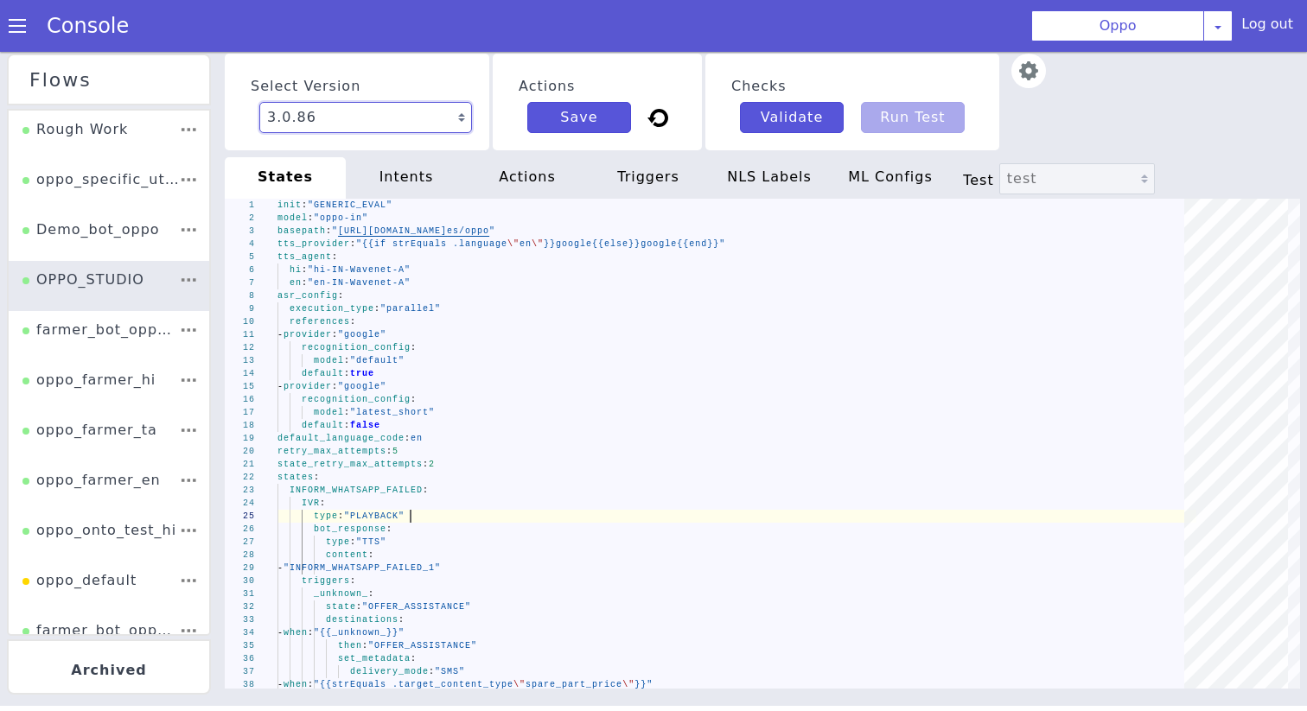
click at [418, 110] on select "3.0.87 Latest/Current 3.0.86 3.0.85 3.0.84 3.0.83 3.0.82 3.0.81 3.0.80 3.0.79 3…" at bounding box center [365, 117] width 213 height 31
